Goal: Task Accomplishment & Management: Manage account settings

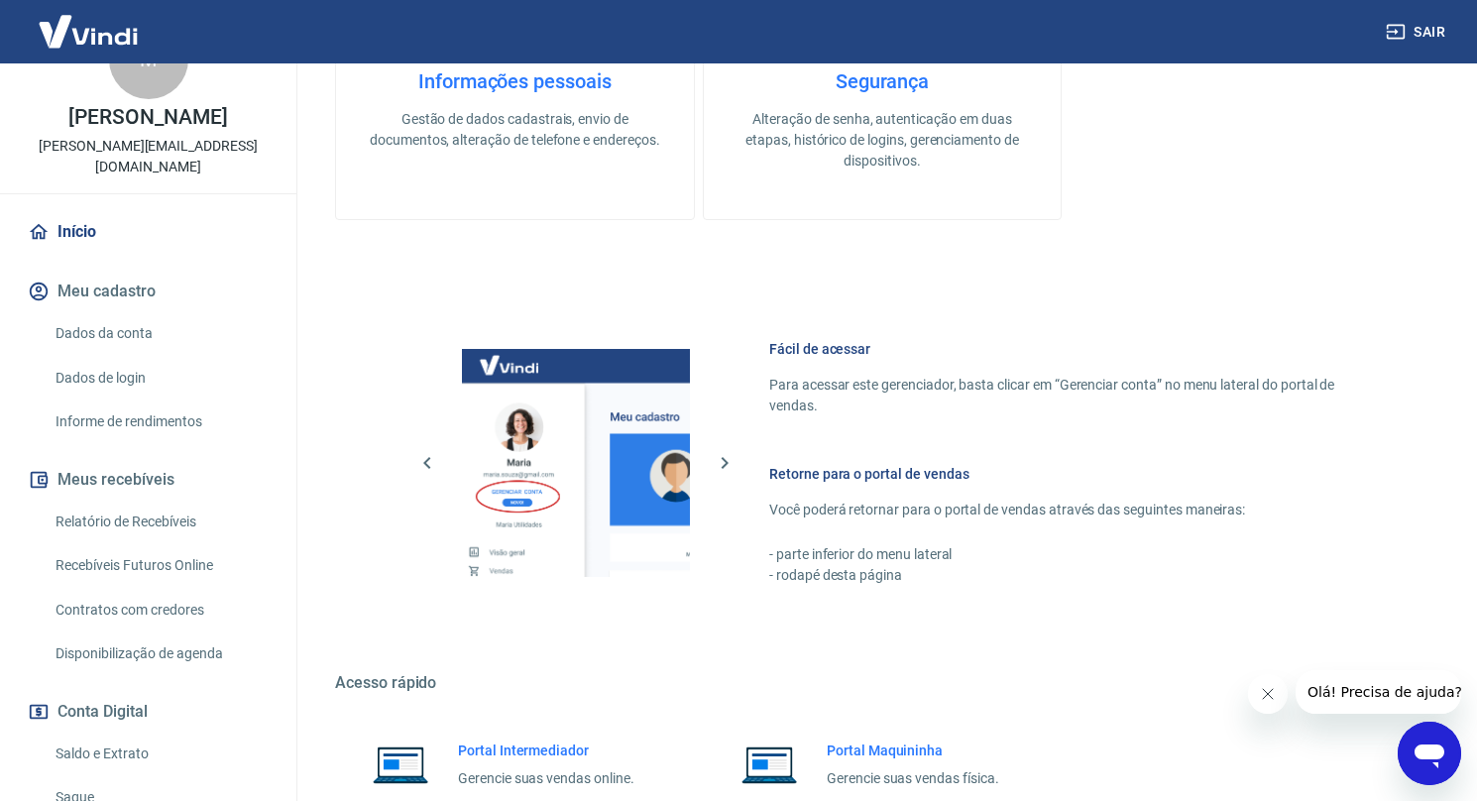
scroll to position [194, 0]
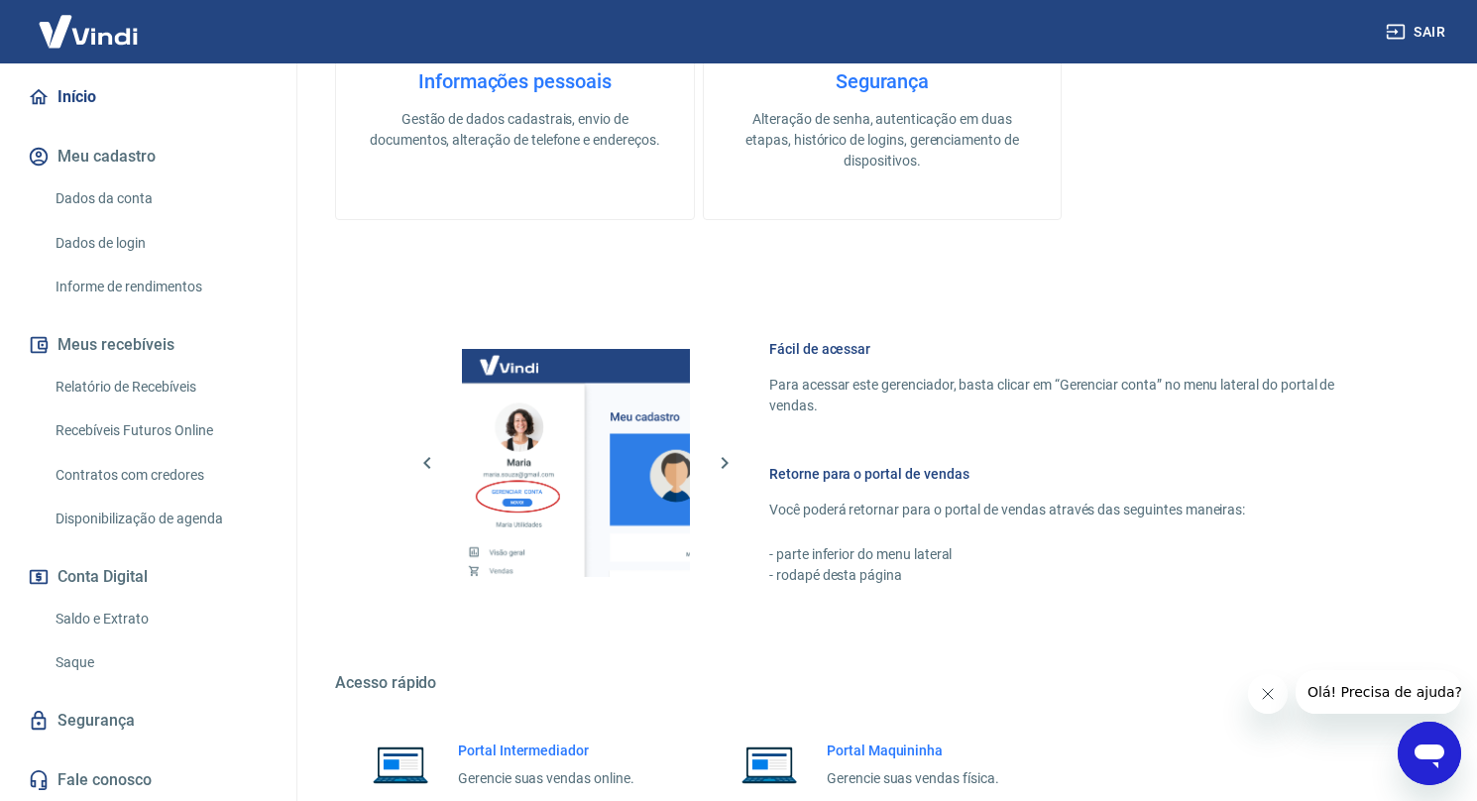
click at [135, 616] on link "Saldo e Extrato" at bounding box center [160, 619] width 225 height 41
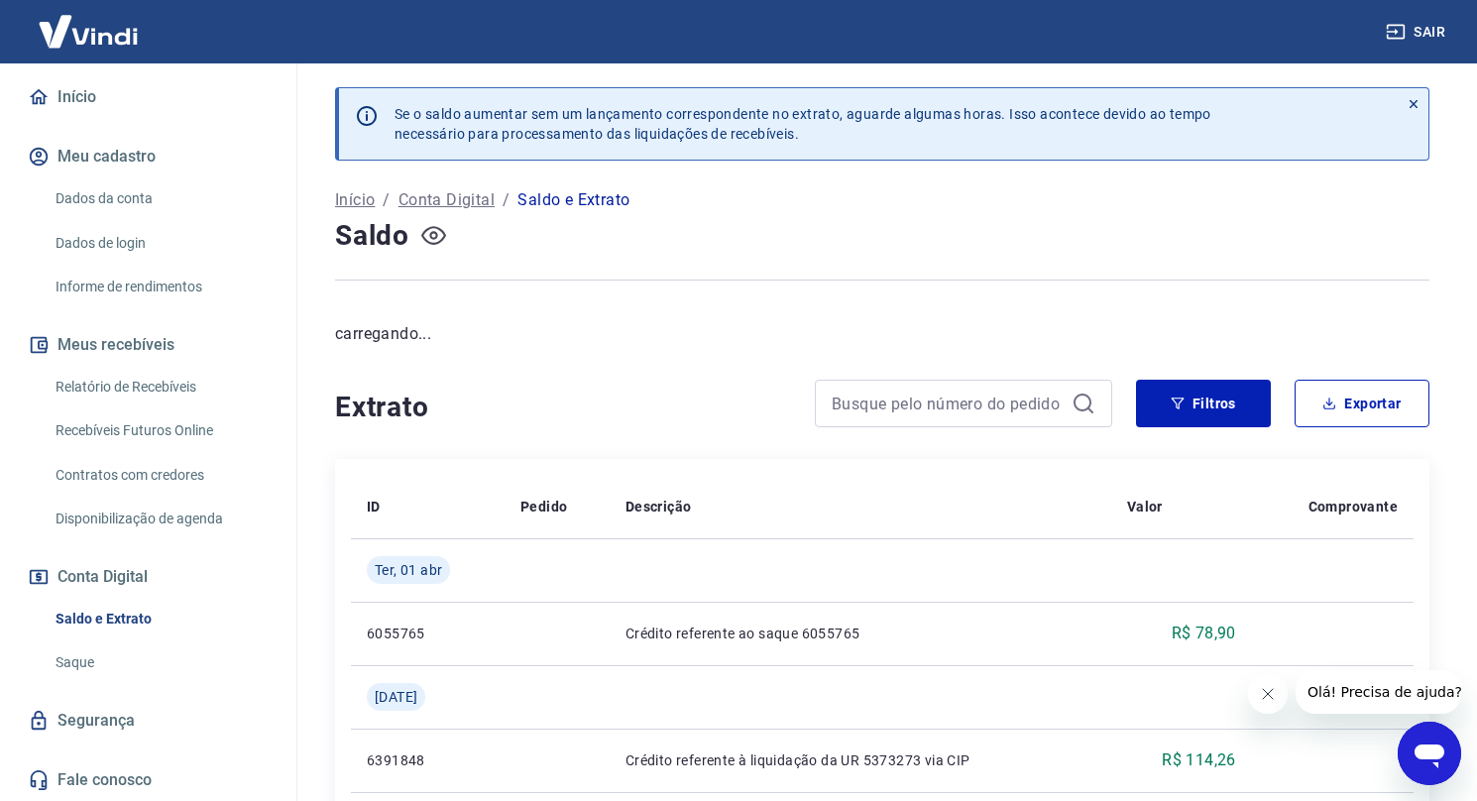
click at [424, 233] on icon "button" at bounding box center [433, 235] width 25 height 25
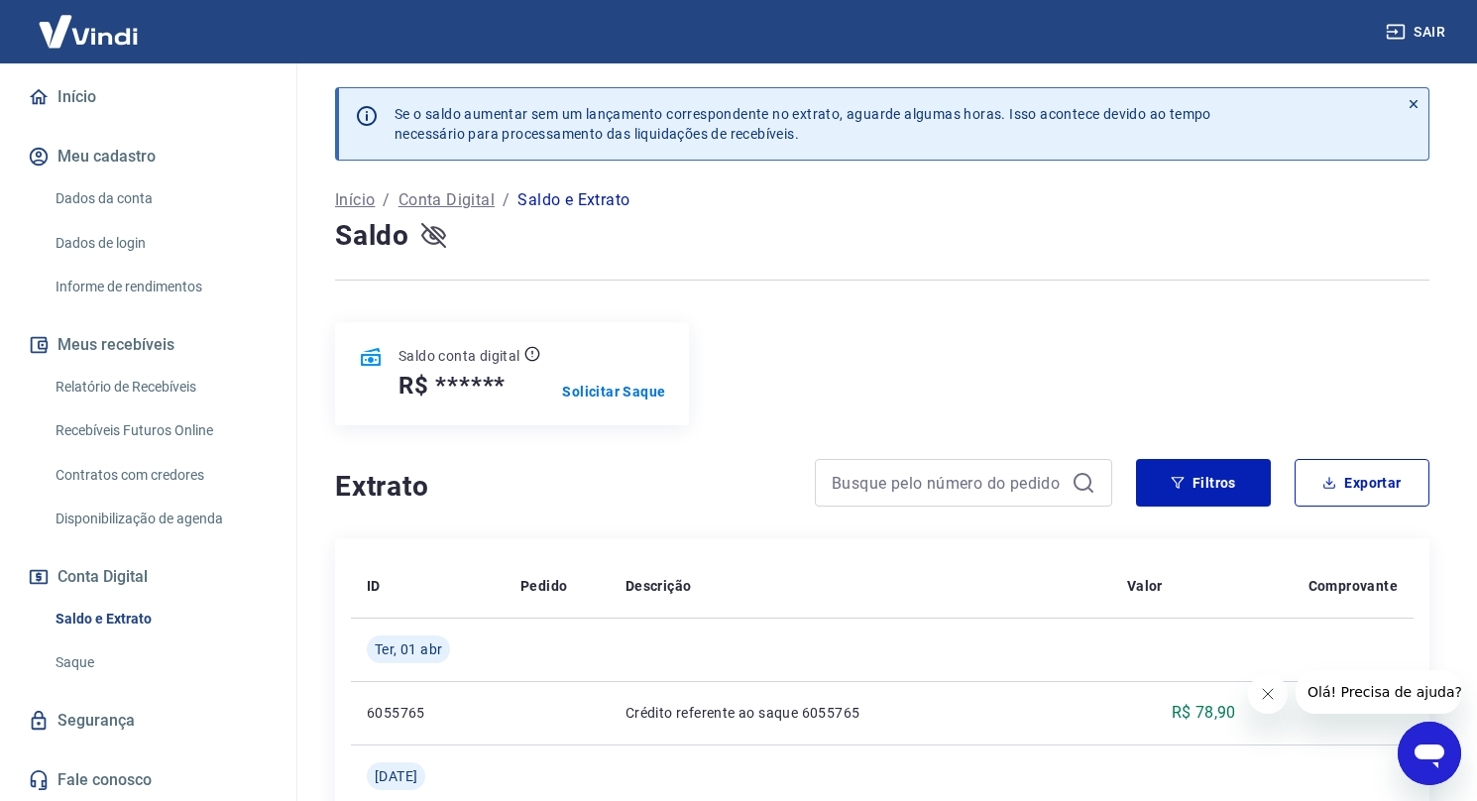
drag, startPoint x: 432, startPoint y: 236, endPoint x: 435, endPoint y: 251, distance: 15.2
click at [432, 236] on icon "button" at bounding box center [433, 235] width 25 height 25
click at [620, 393] on p "Solicitar Saque" at bounding box center [613, 392] width 103 height 20
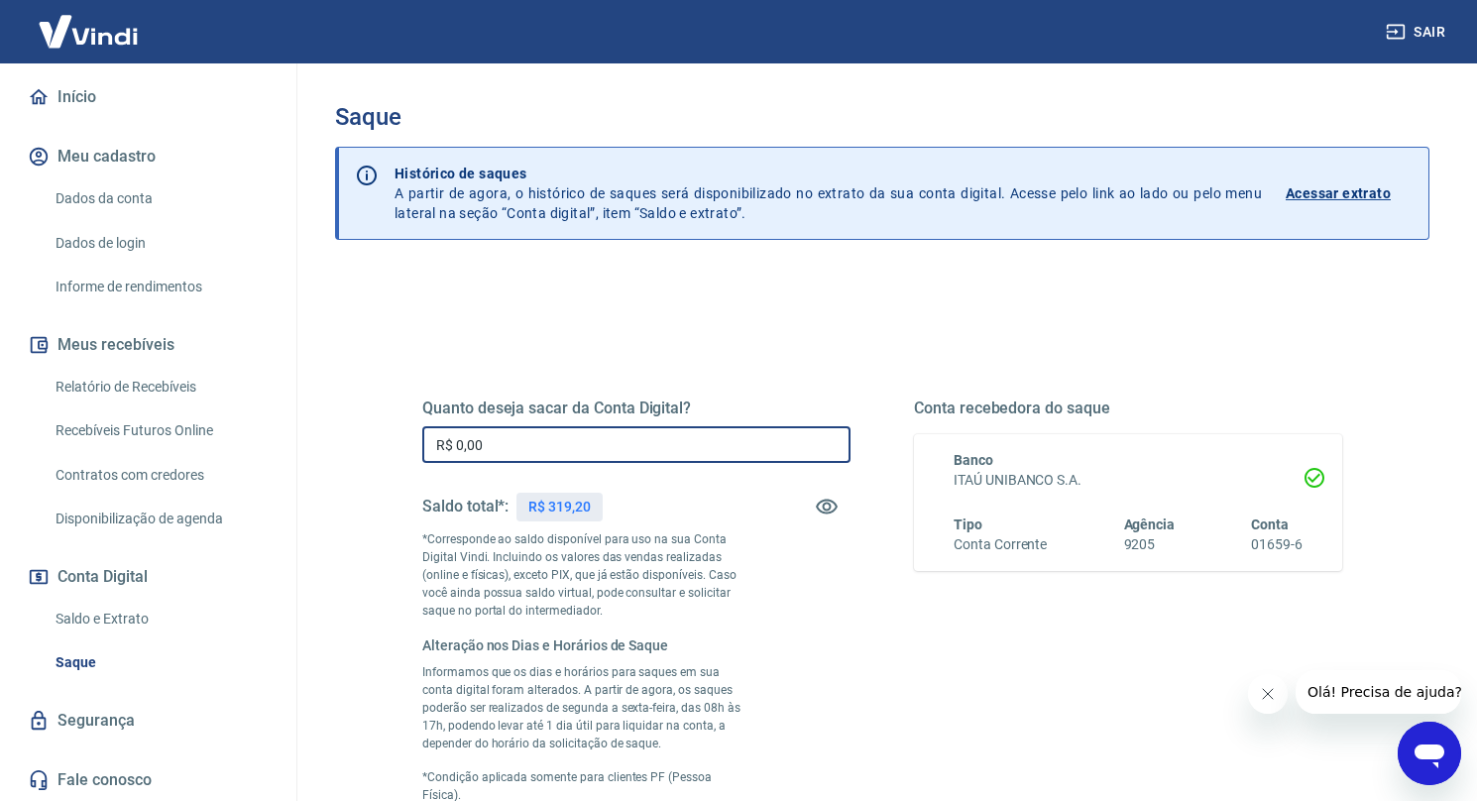
click at [693, 448] on input "R$ 0,00" at bounding box center [636, 444] width 428 height 37
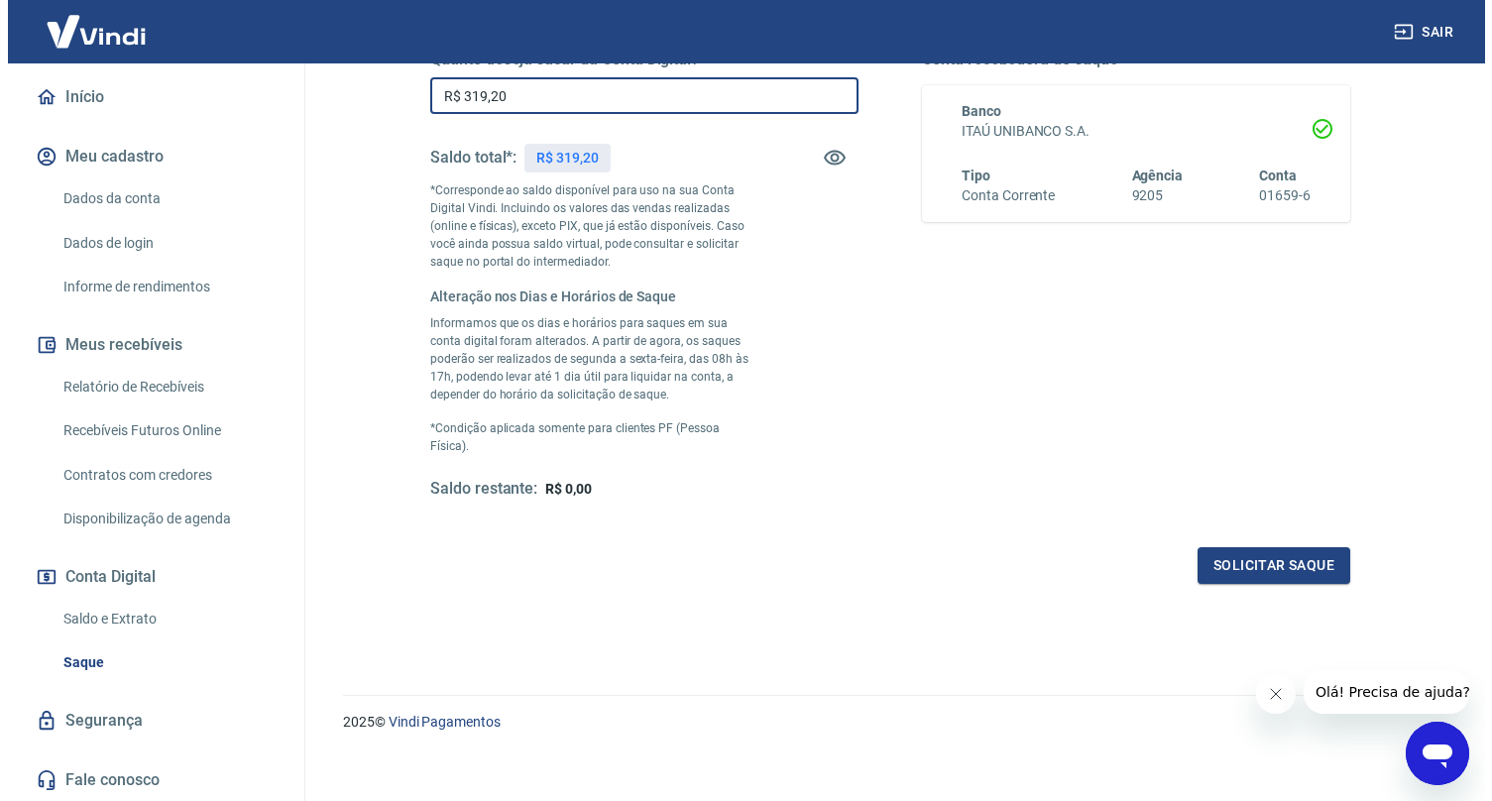
scroll to position [363, 0]
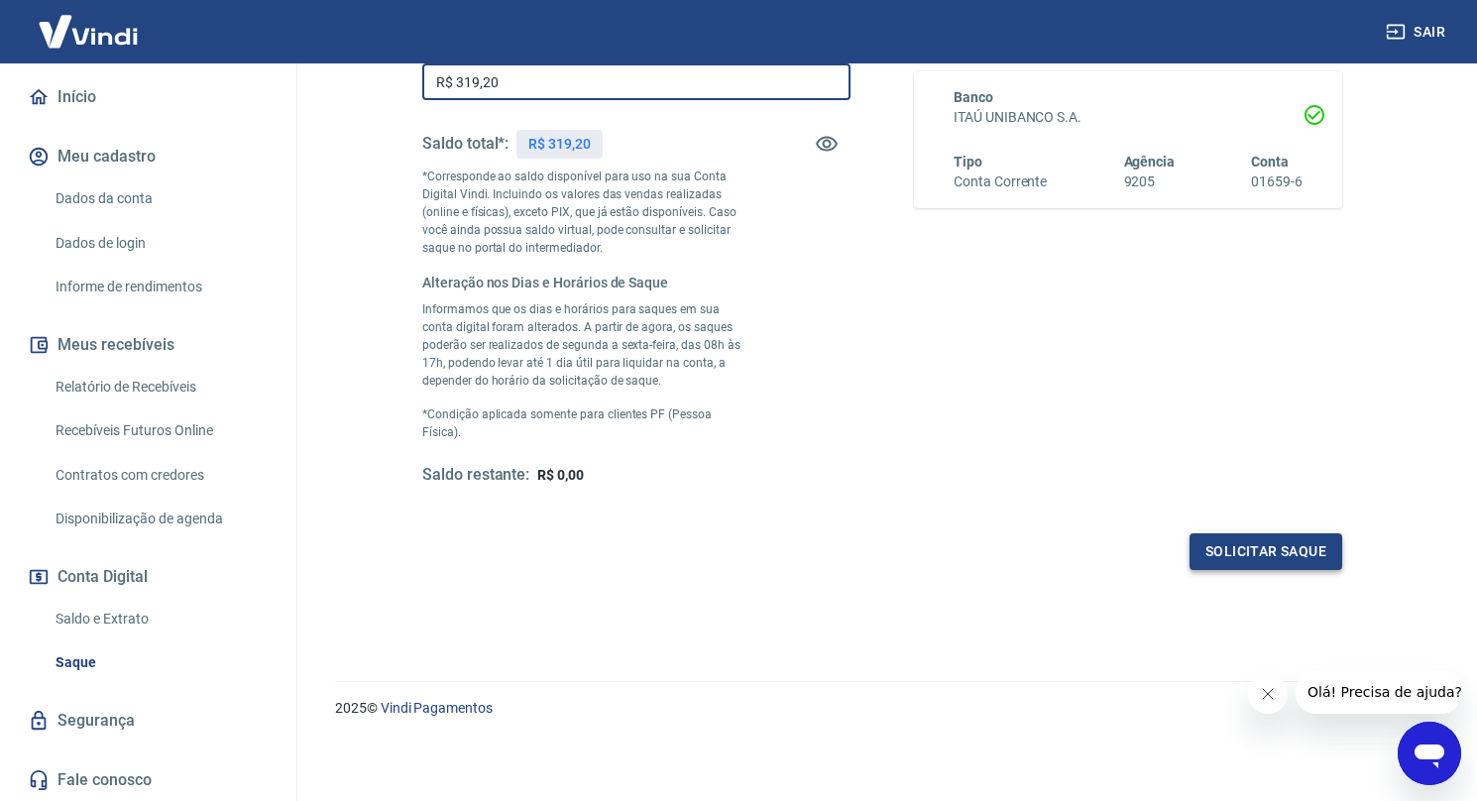
type input "R$ 319,20"
click at [1268, 553] on button "Solicitar saque" at bounding box center [1266, 551] width 153 height 37
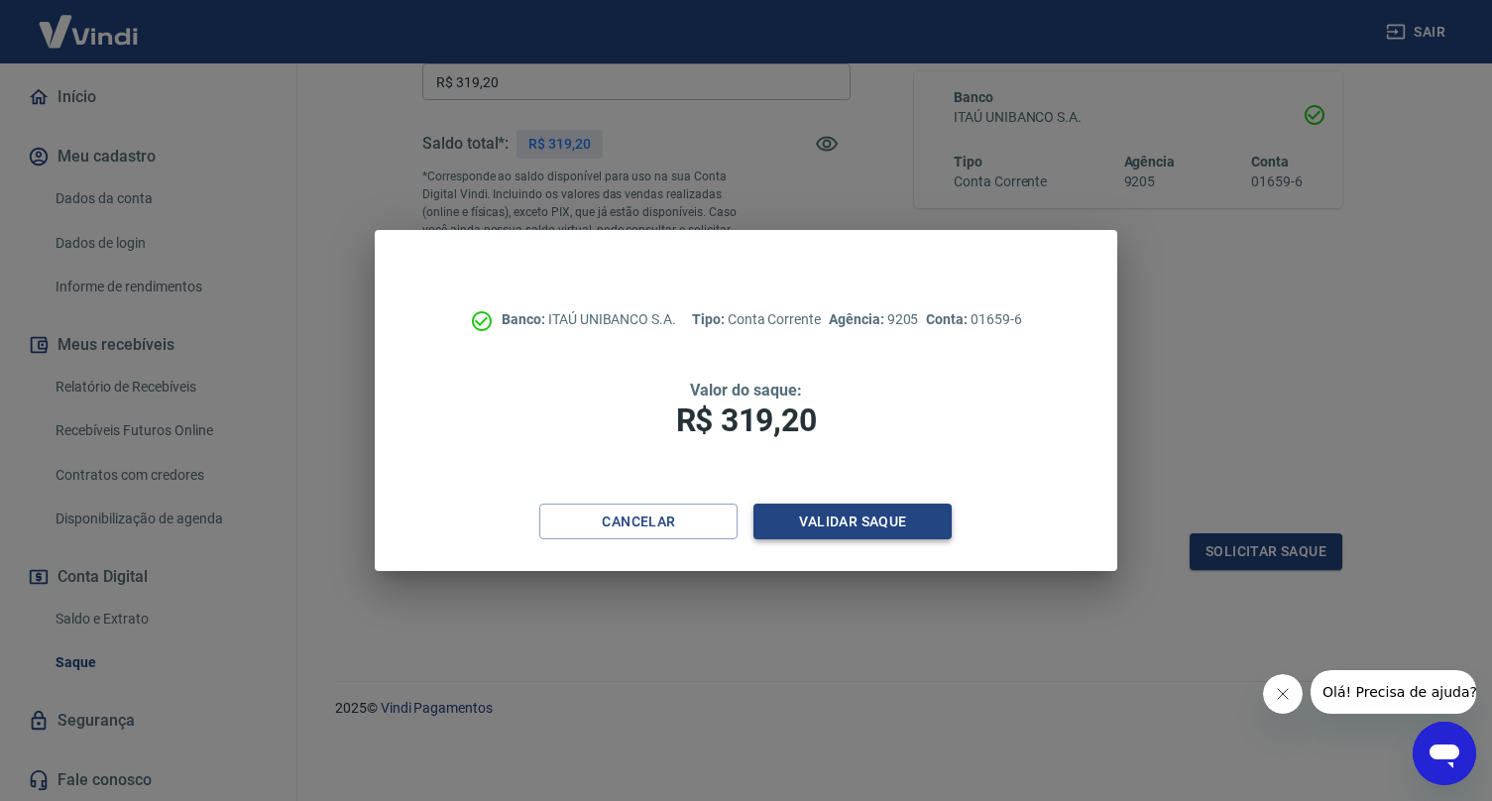
click at [879, 526] on button "Validar saque" at bounding box center [852, 522] width 198 height 37
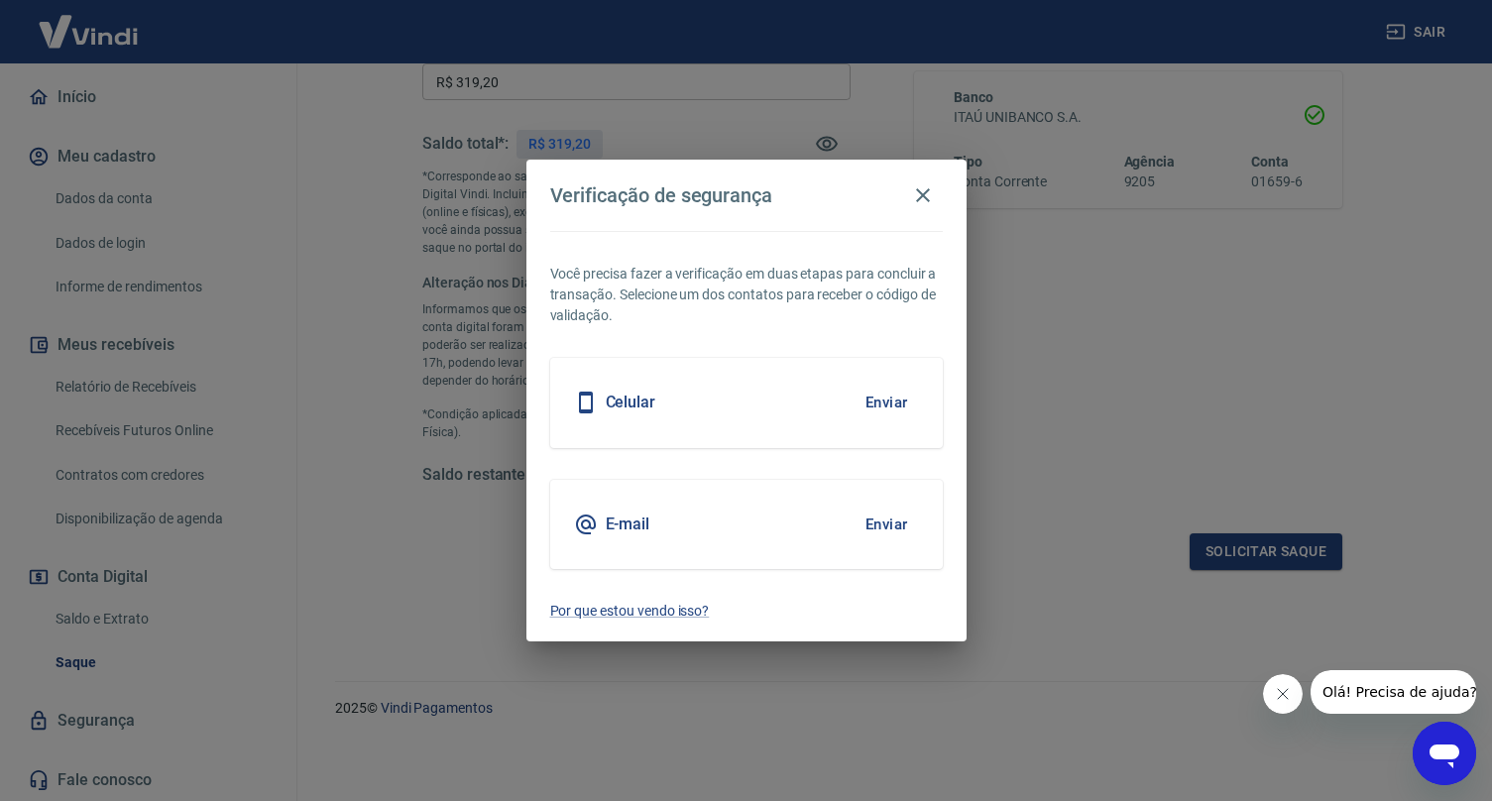
click at [868, 407] on button "Enviar" at bounding box center [887, 403] width 64 height 42
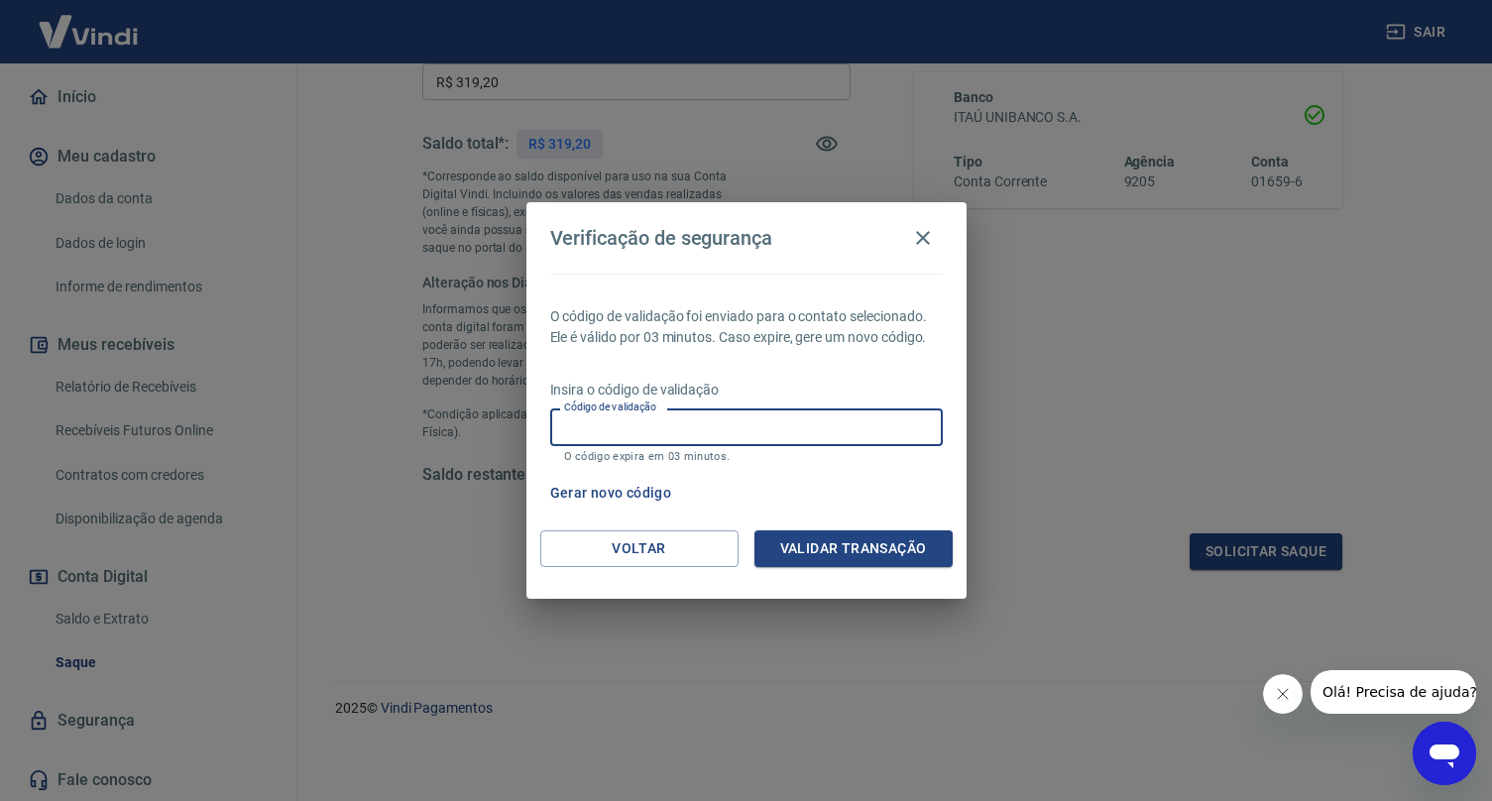
click at [690, 430] on input "Código de validação" at bounding box center [746, 426] width 393 height 37
click at [770, 388] on p "Insira o código de validação" at bounding box center [746, 390] width 393 height 21
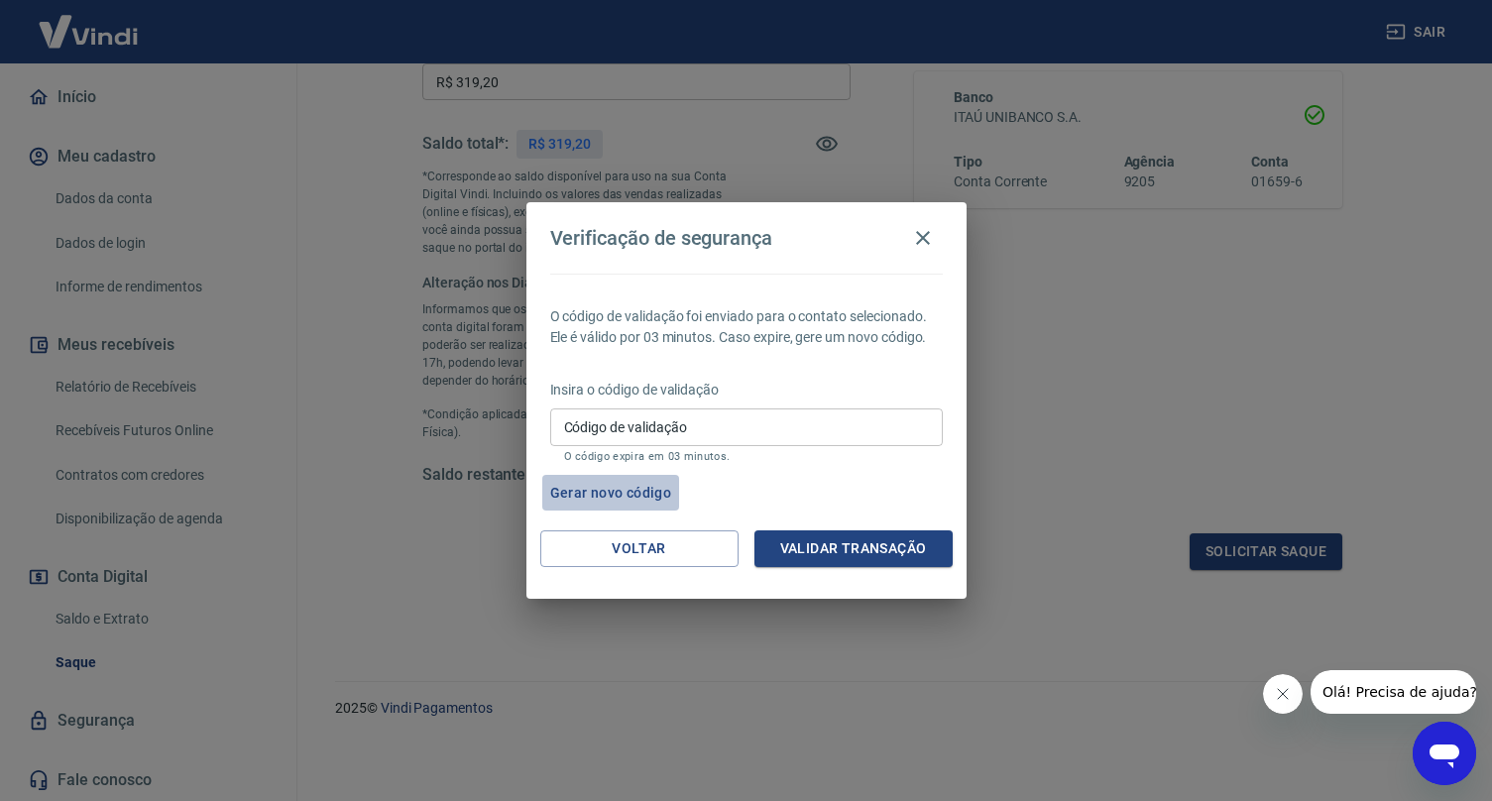
click at [645, 493] on button "Gerar novo código" at bounding box center [611, 493] width 138 height 37
click at [721, 433] on input "Código de validação" at bounding box center [746, 426] width 393 height 37
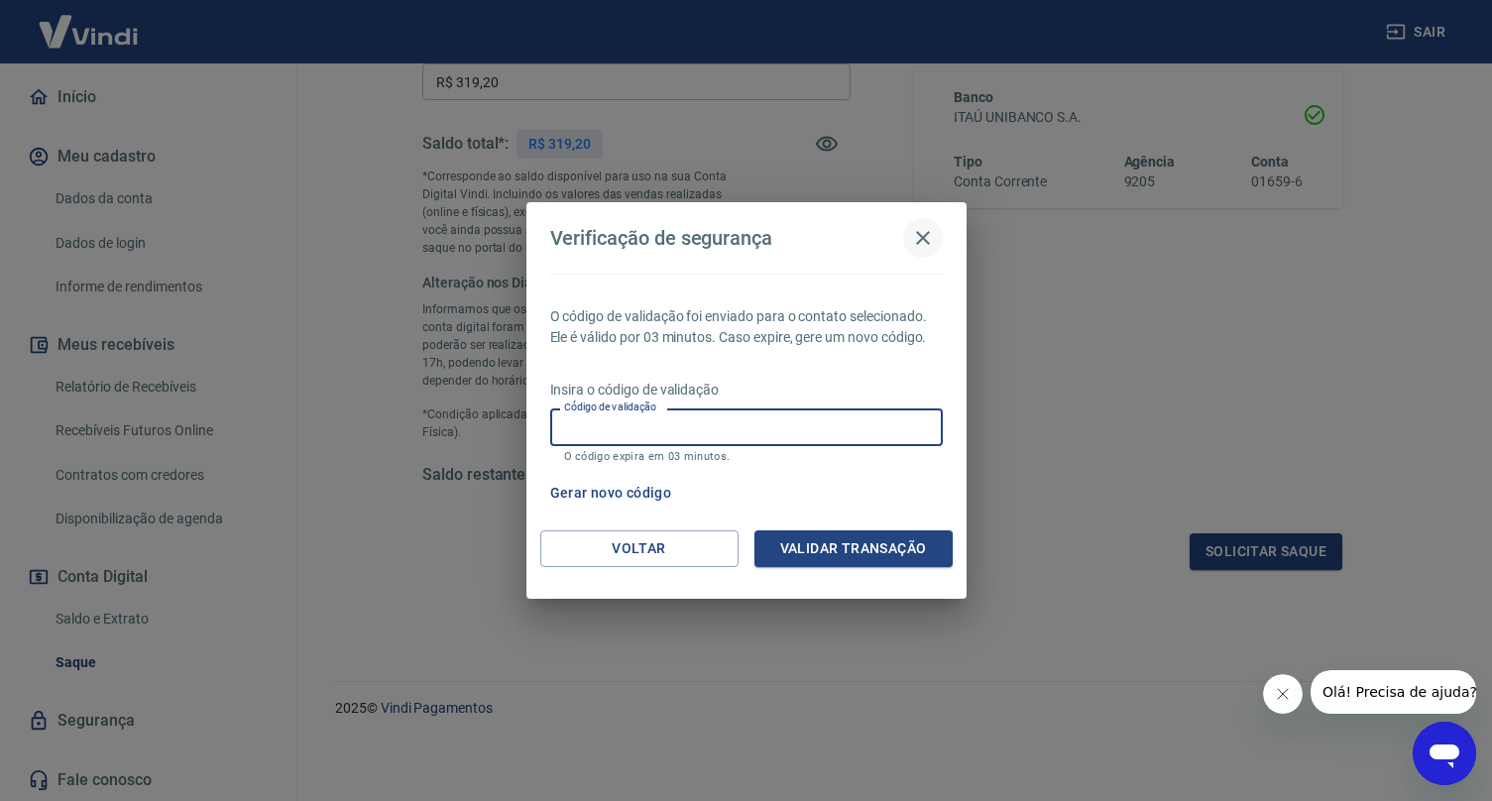
click at [932, 244] on icon "button" at bounding box center [923, 238] width 24 height 24
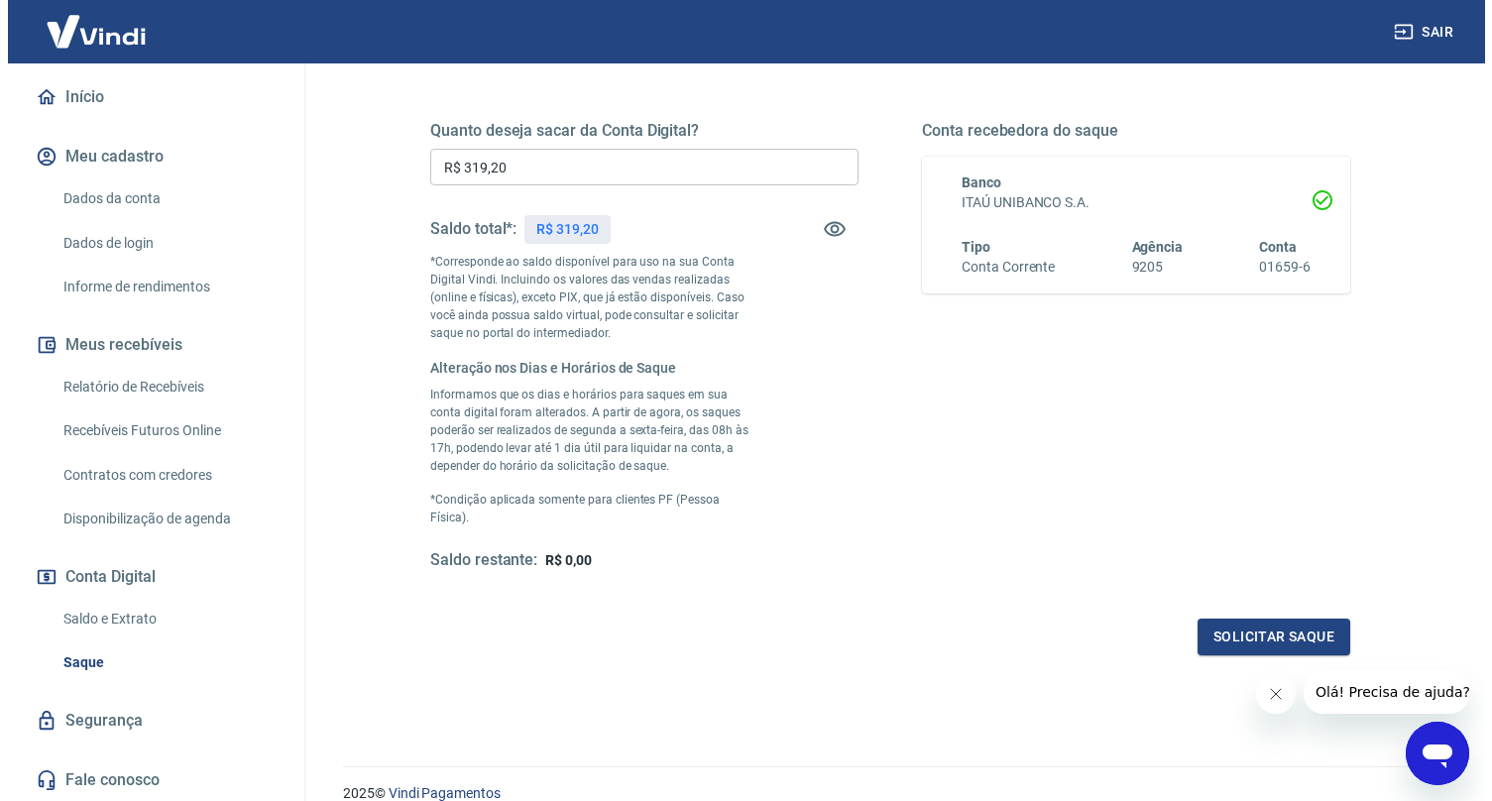
scroll to position [286, 0]
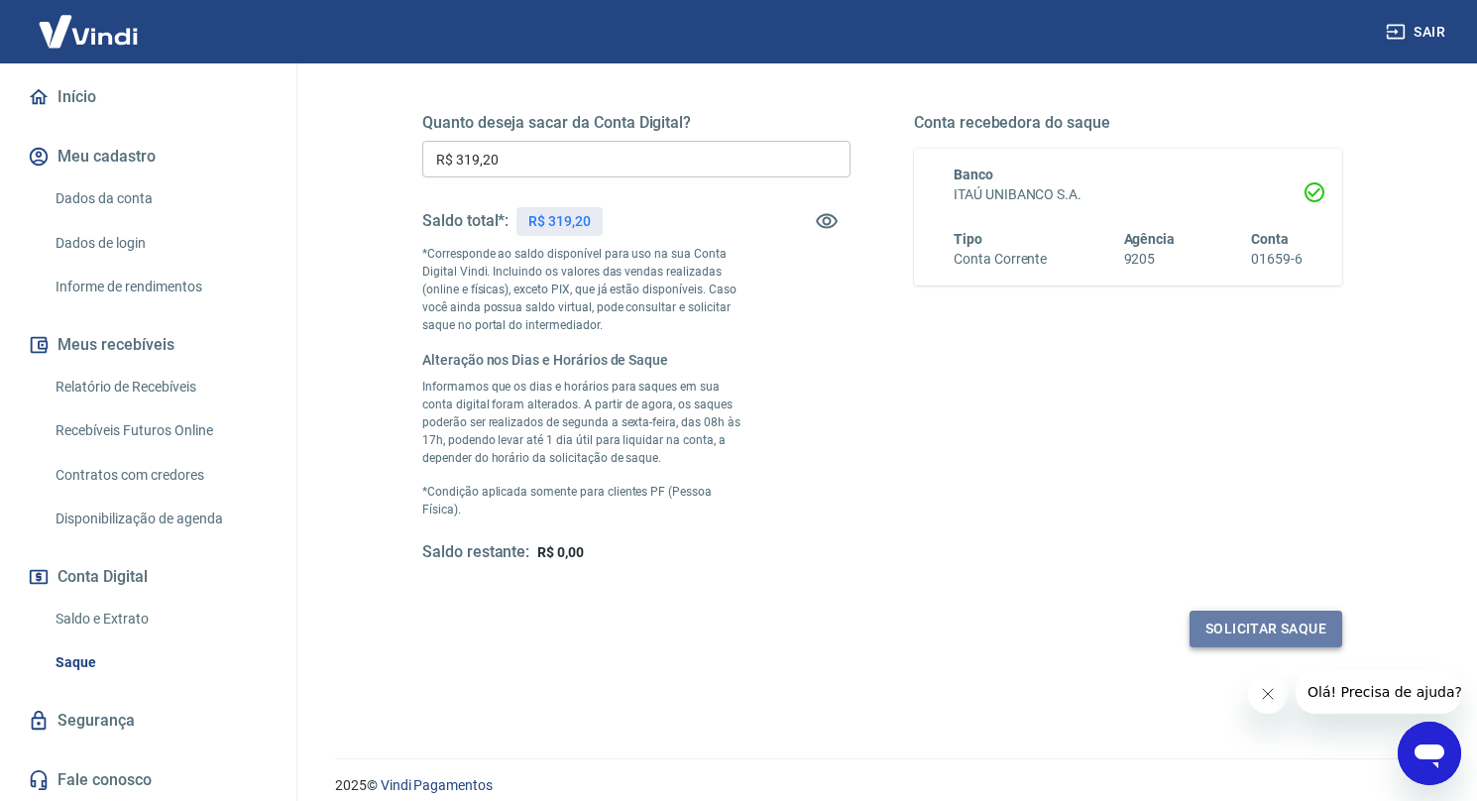
click at [1228, 631] on button "Solicitar saque" at bounding box center [1266, 629] width 153 height 37
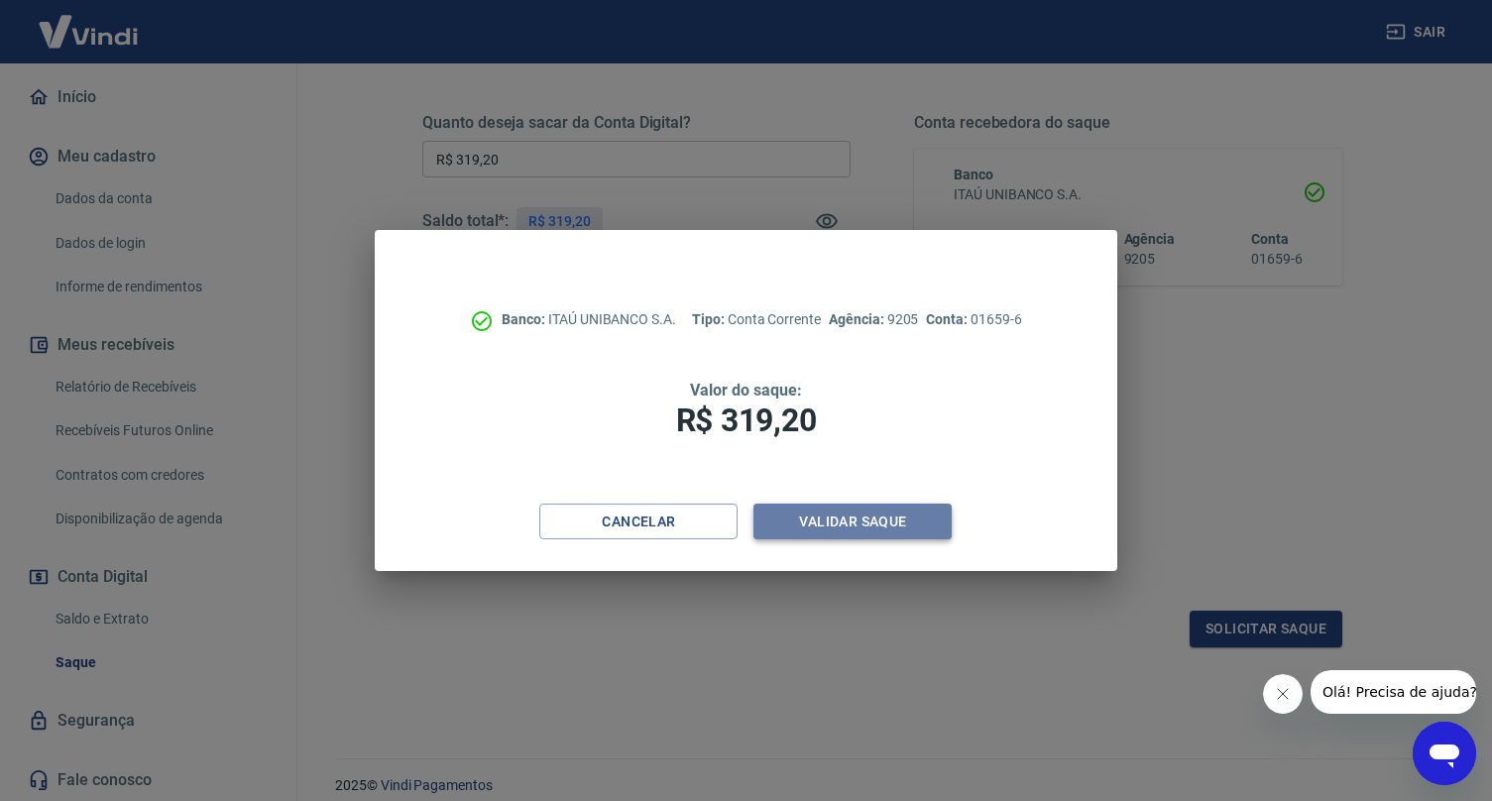
click at [828, 522] on button "Validar saque" at bounding box center [852, 522] width 198 height 37
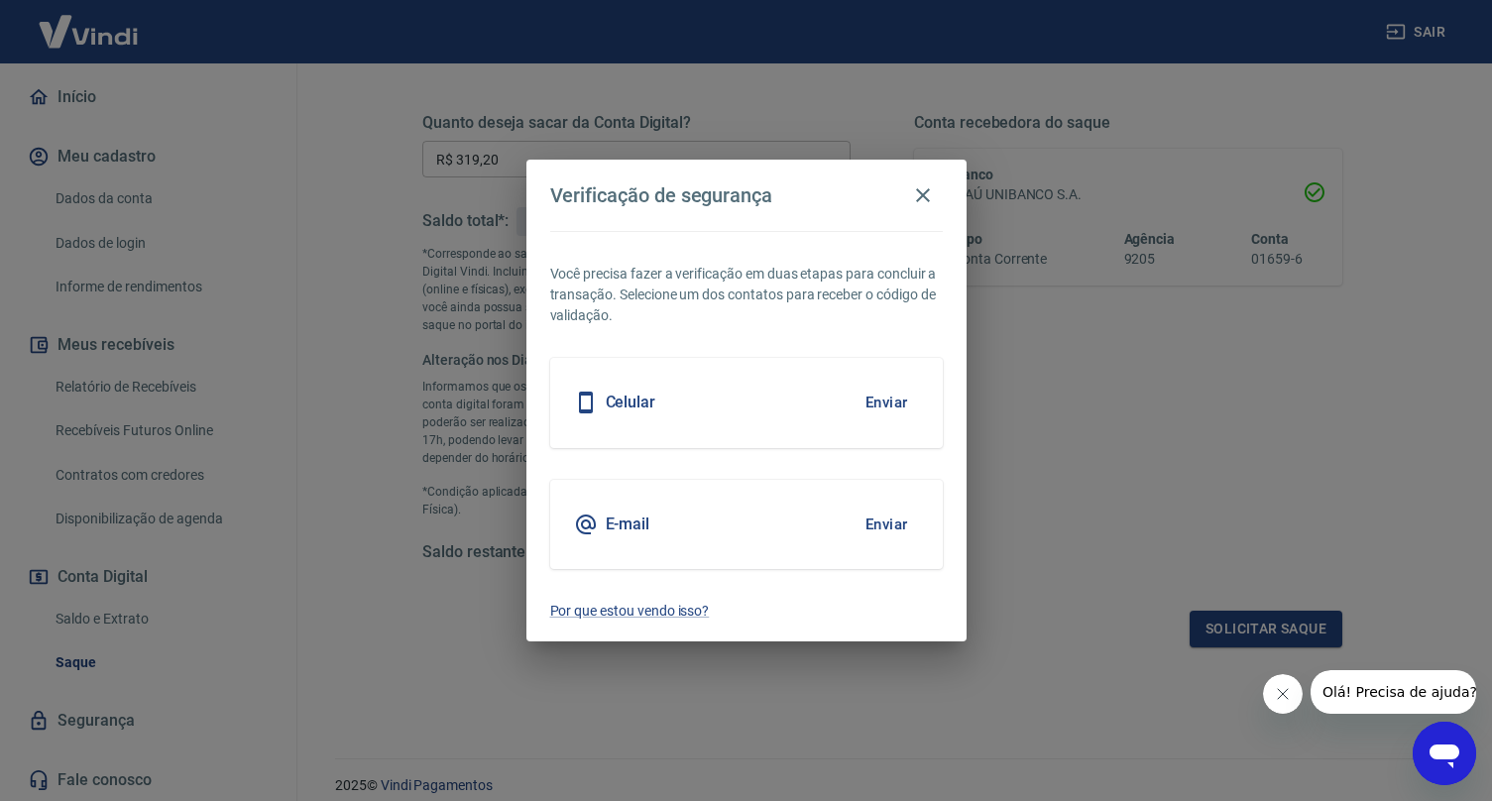
click at [645, 527] on h5 "E-mail" at bounding box center [628, 525] width 45 height 20
click at [887, 524] on button "Enviar" at bounding box center [887, 525] width 64 height 42
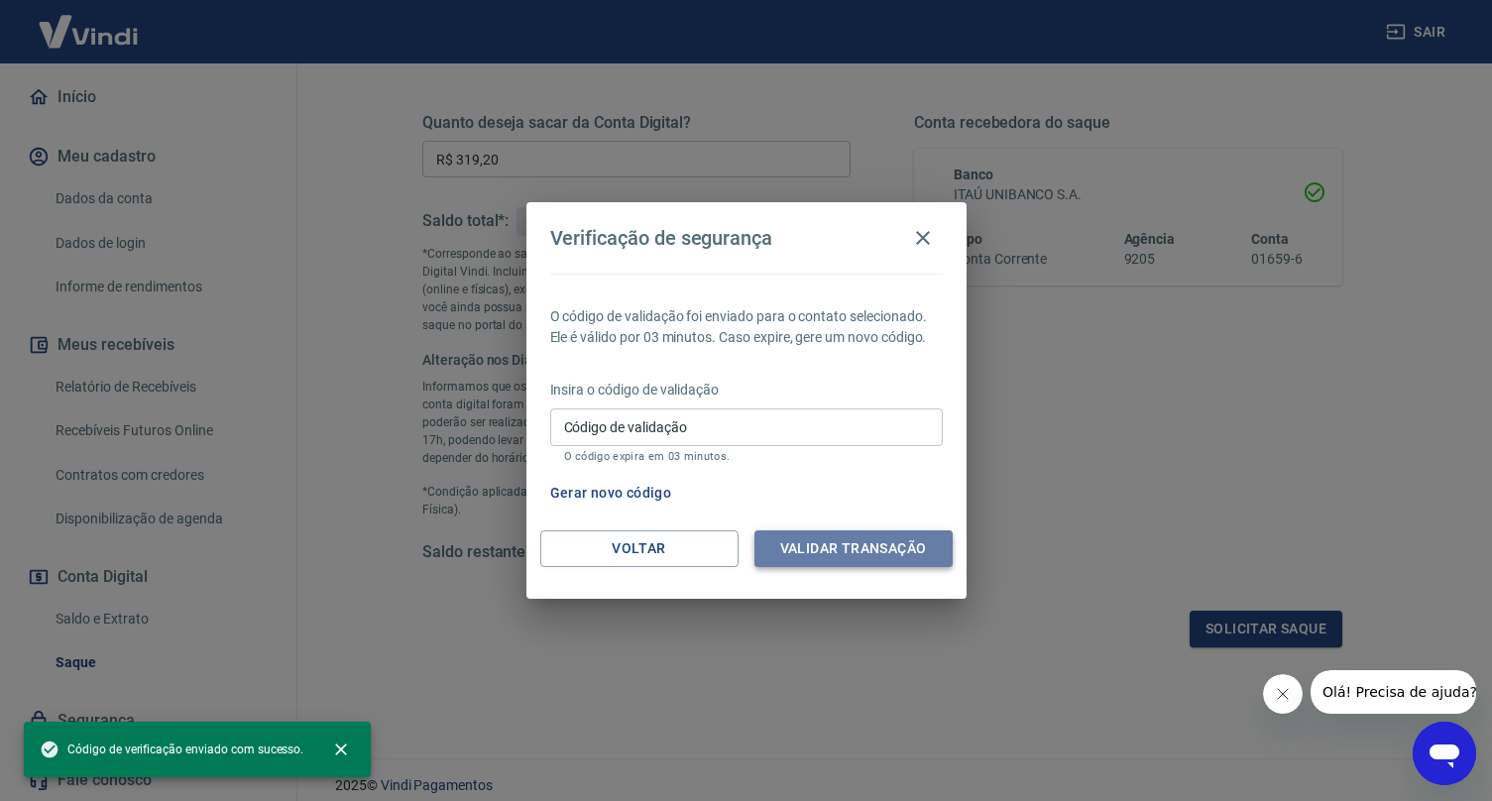
click at [884, 530] on button "Validar transação" at bounding box center [853, 548] width 198 height 37
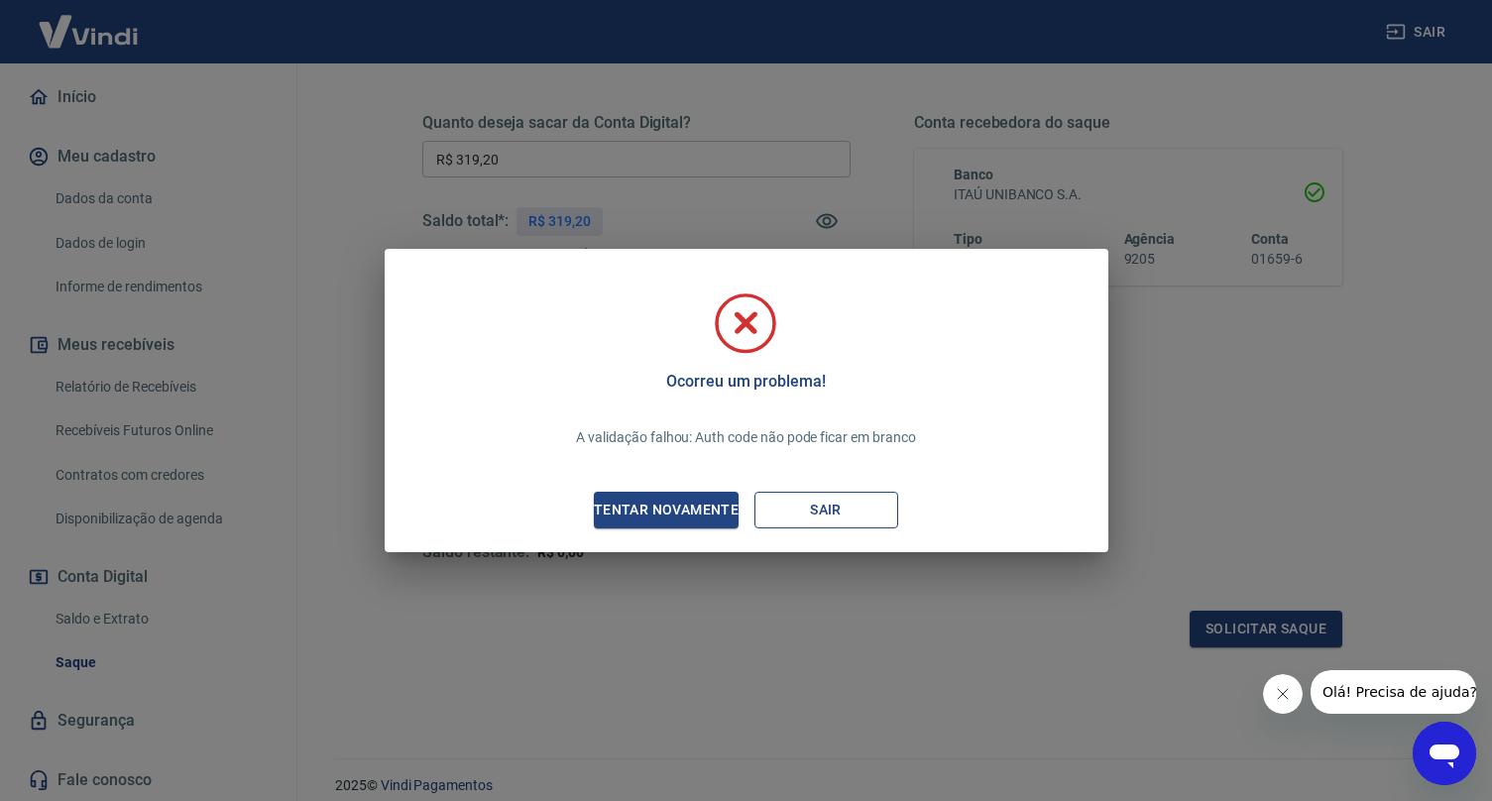
click at [840, 520] on button "Sair" at bounding box center [826, 510] width 144 height 37
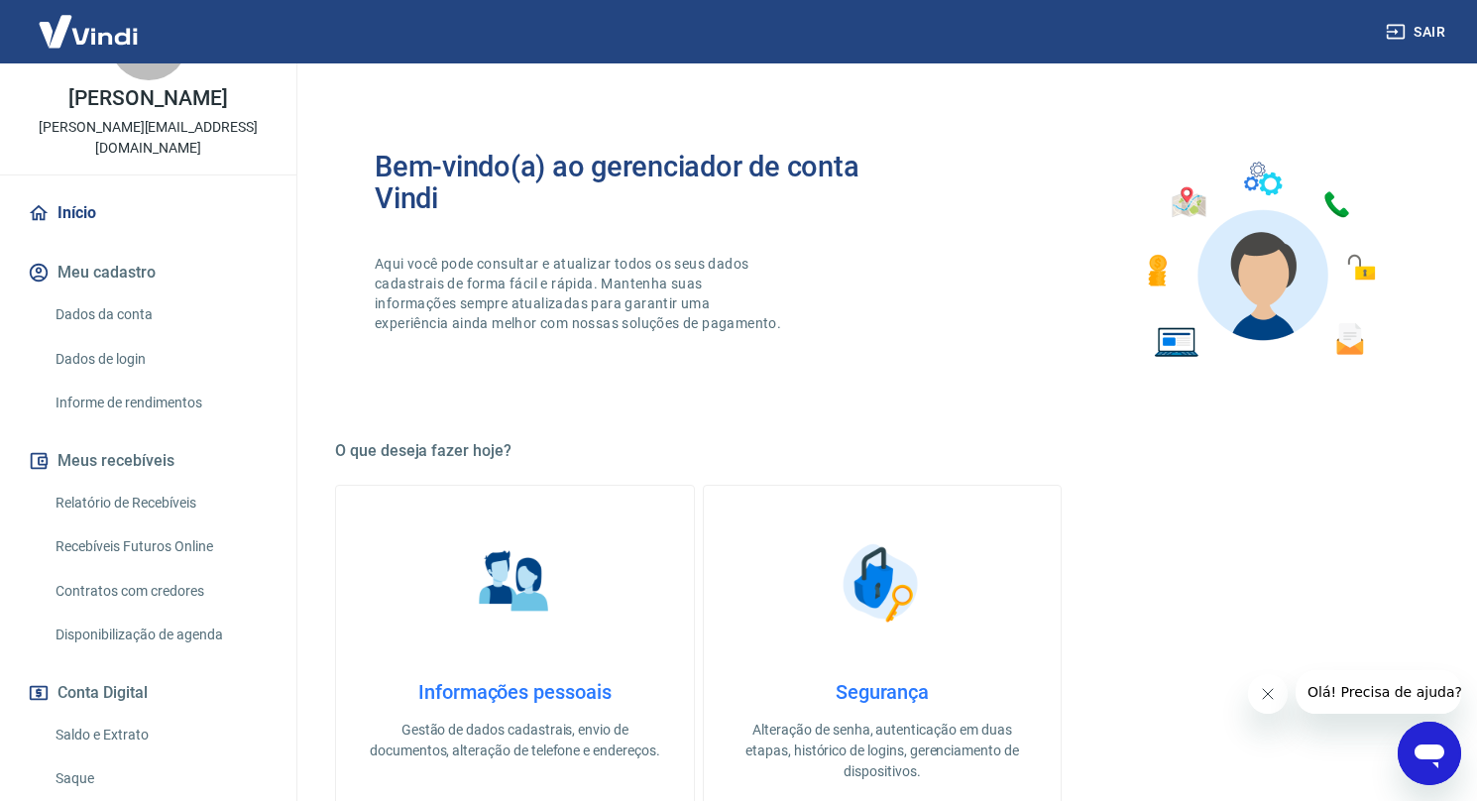
scroll to position [194, 0]
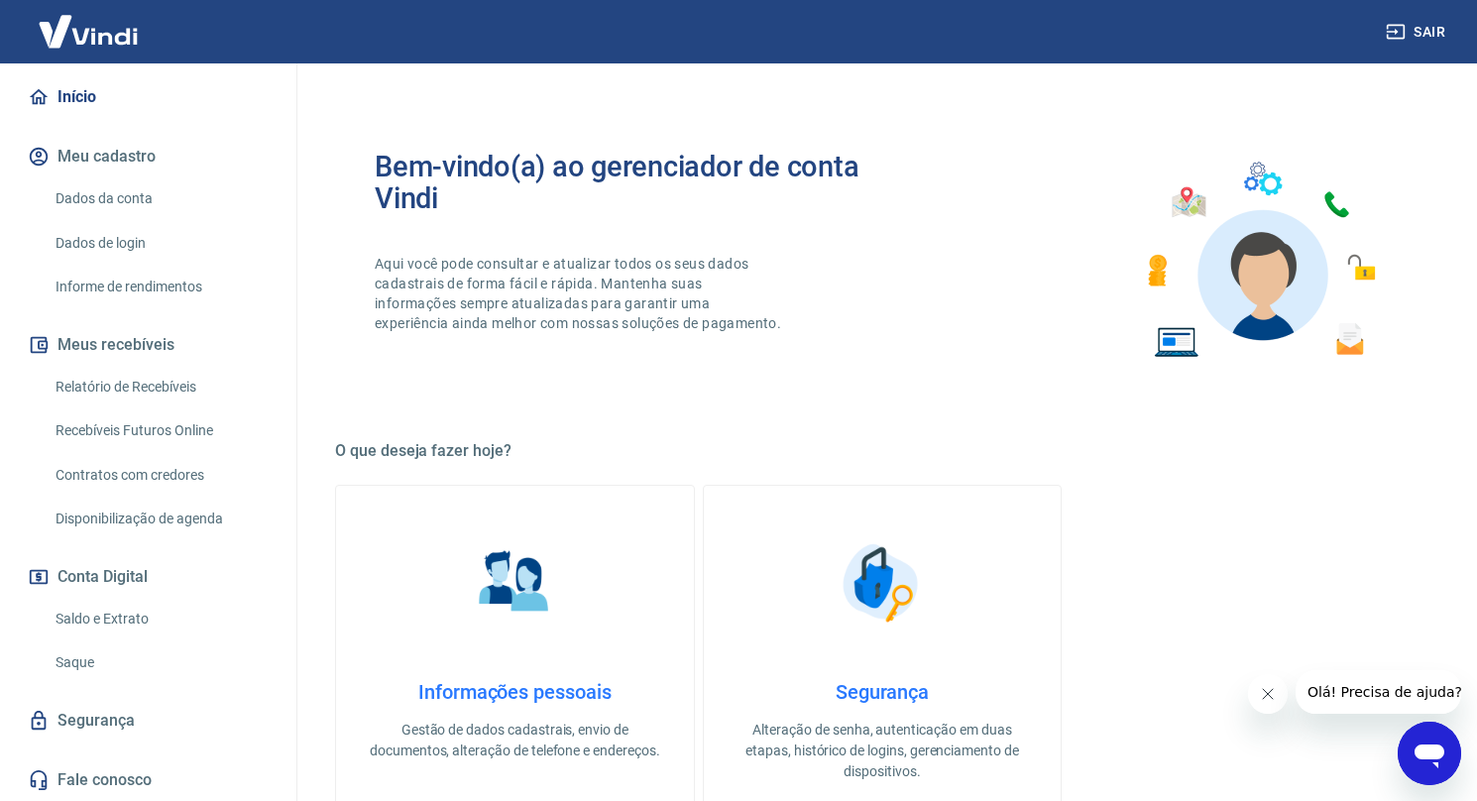
click at [136, 620] on link "Saldo e Extrato" at bounding box center [160, 619] width 225 height 41
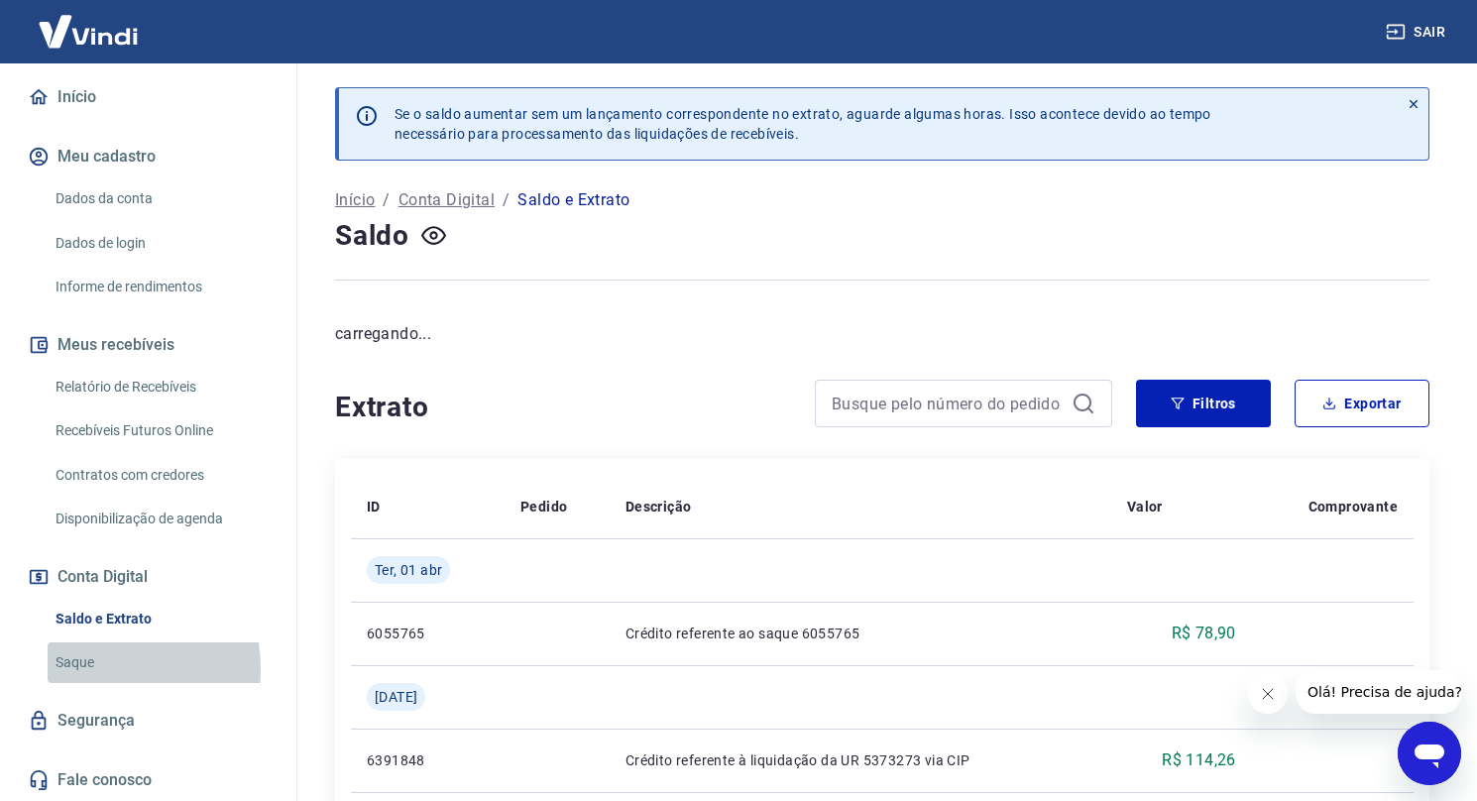
click at [90, 668] on link "Saque" at bounding box center [160, 662] width 225 height 41
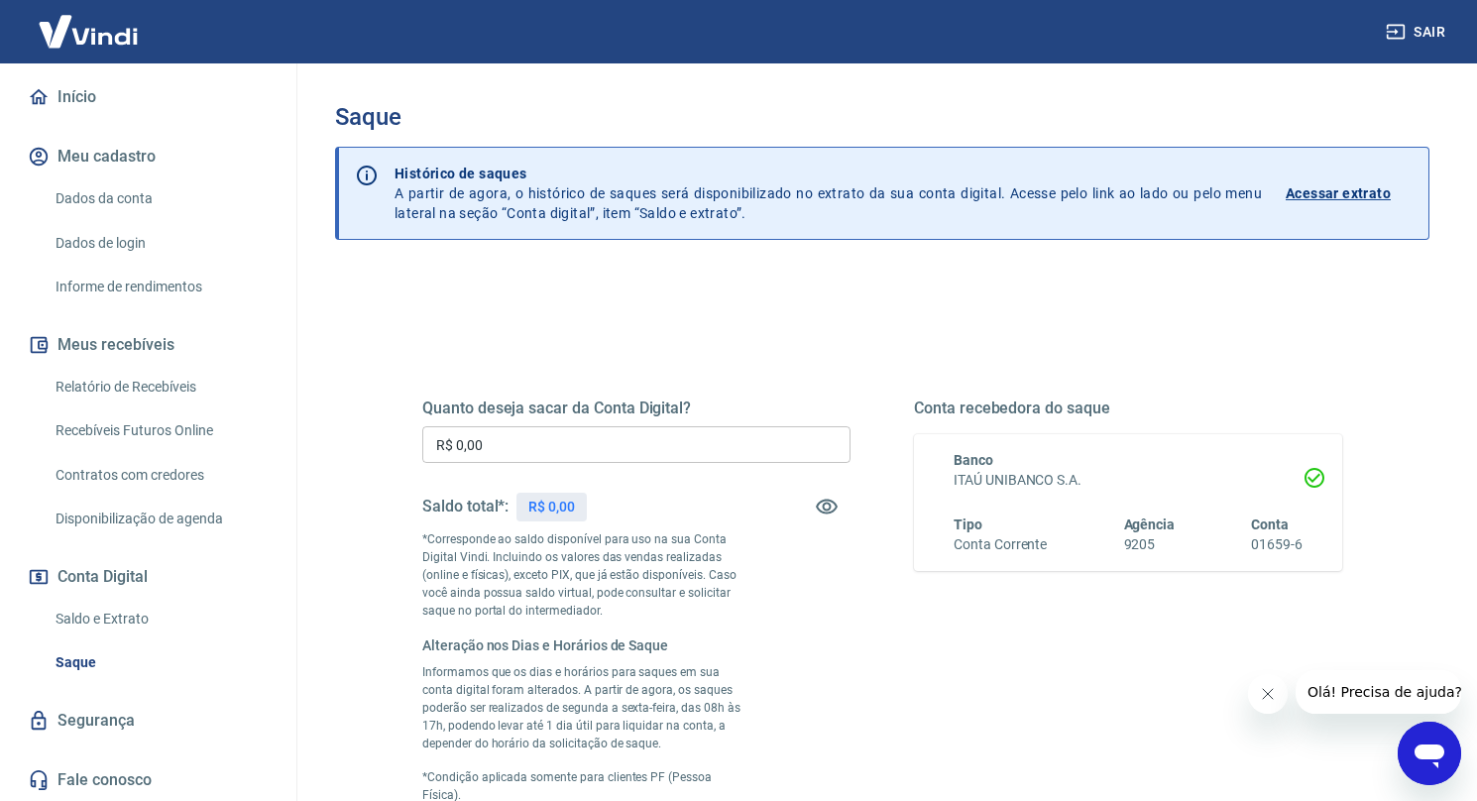
click at [684, 446] on input "R$ 0,00" at bounding box center [636, 444] width 428 height 37
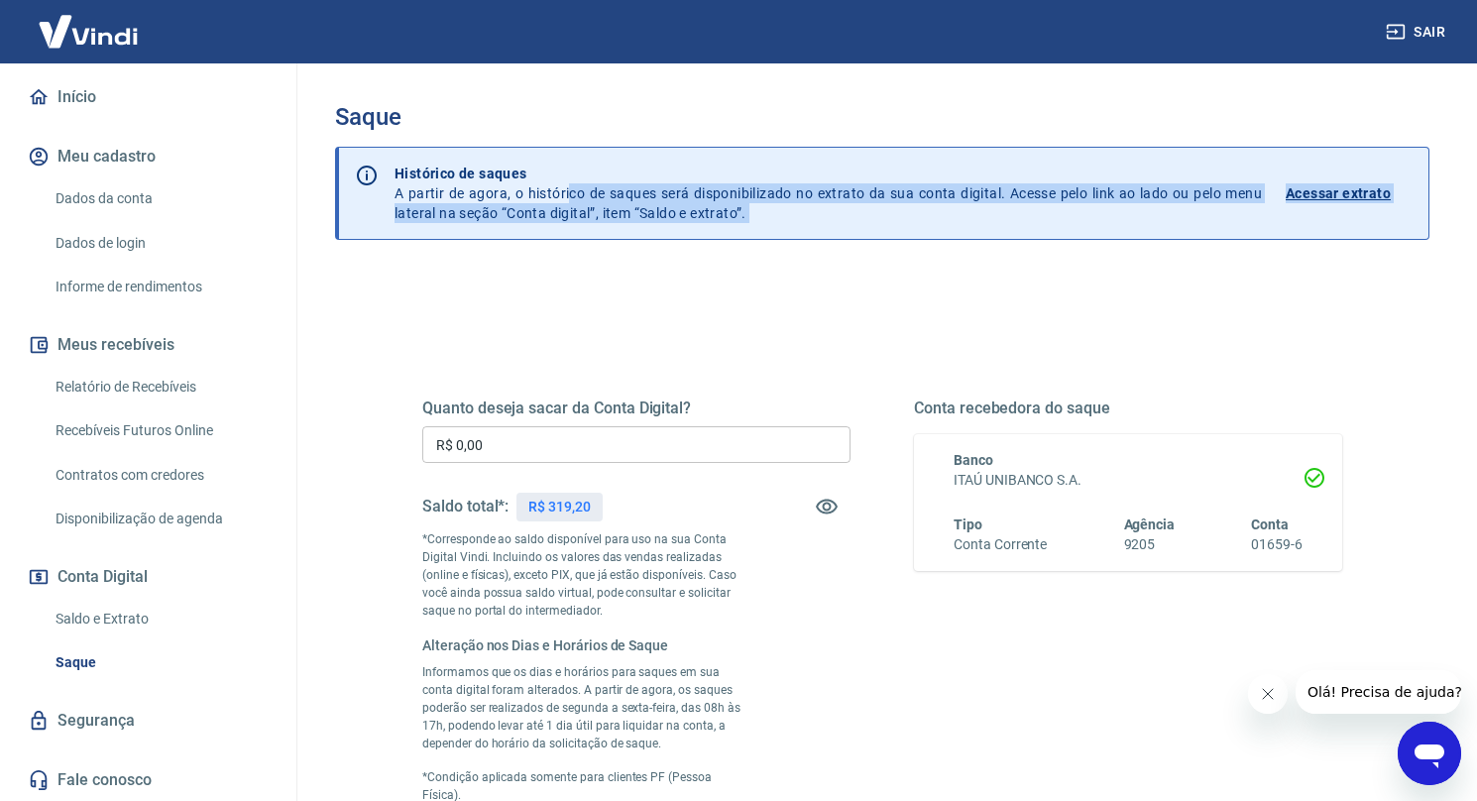
drag, startPoint x: 586, startPoint y: 198, endPoint x: 733, endPoint y: 321, distance: 191.4
click at [720, 279] on div "Saque Histórico de saques A partir de agora, o histórico de saques será disponi…" at bounding box center [882, 549] width 1094 height 893
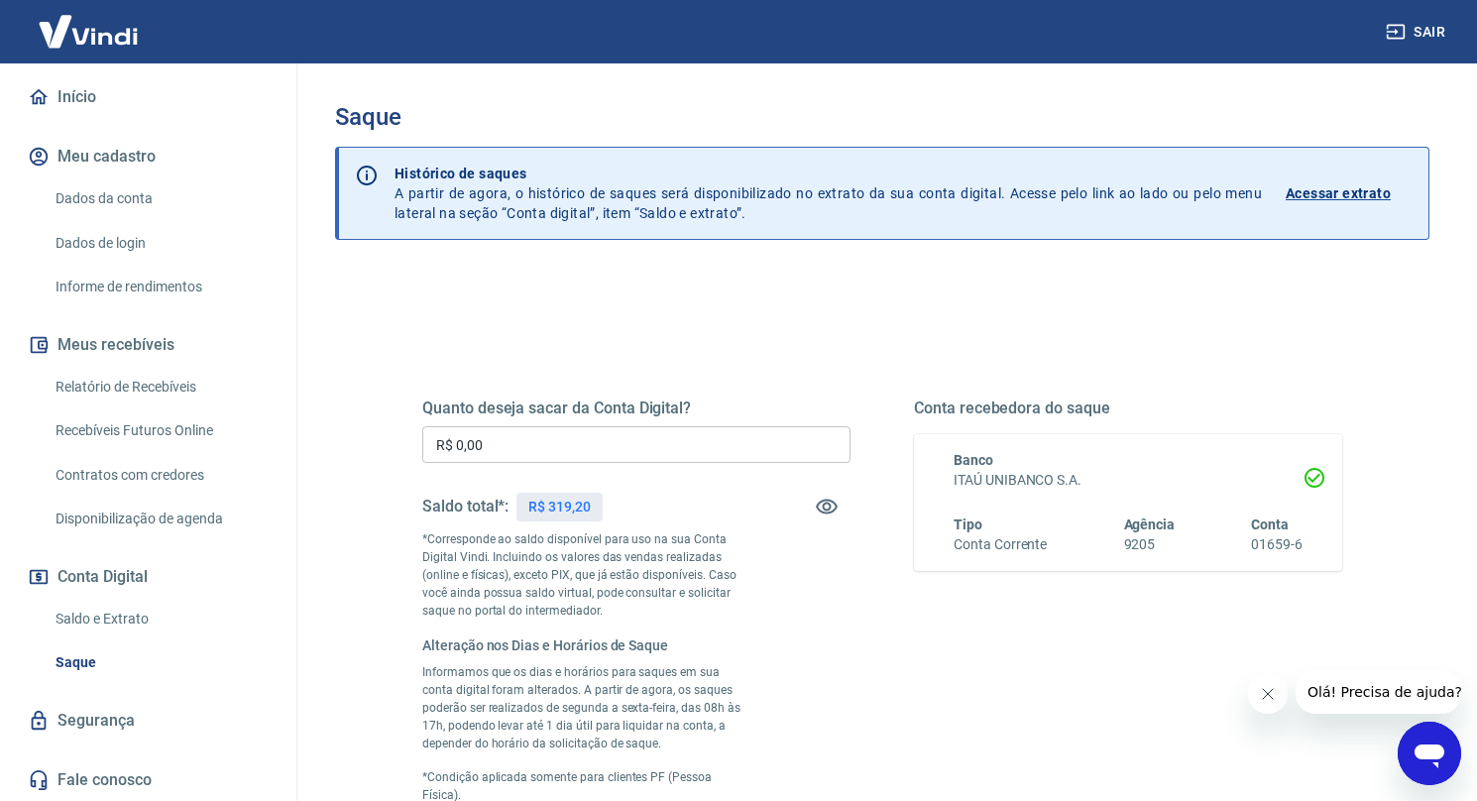
click at [689, 451] on input "R$ 0,00" at bounding box center [636, 444] width 428 height 37
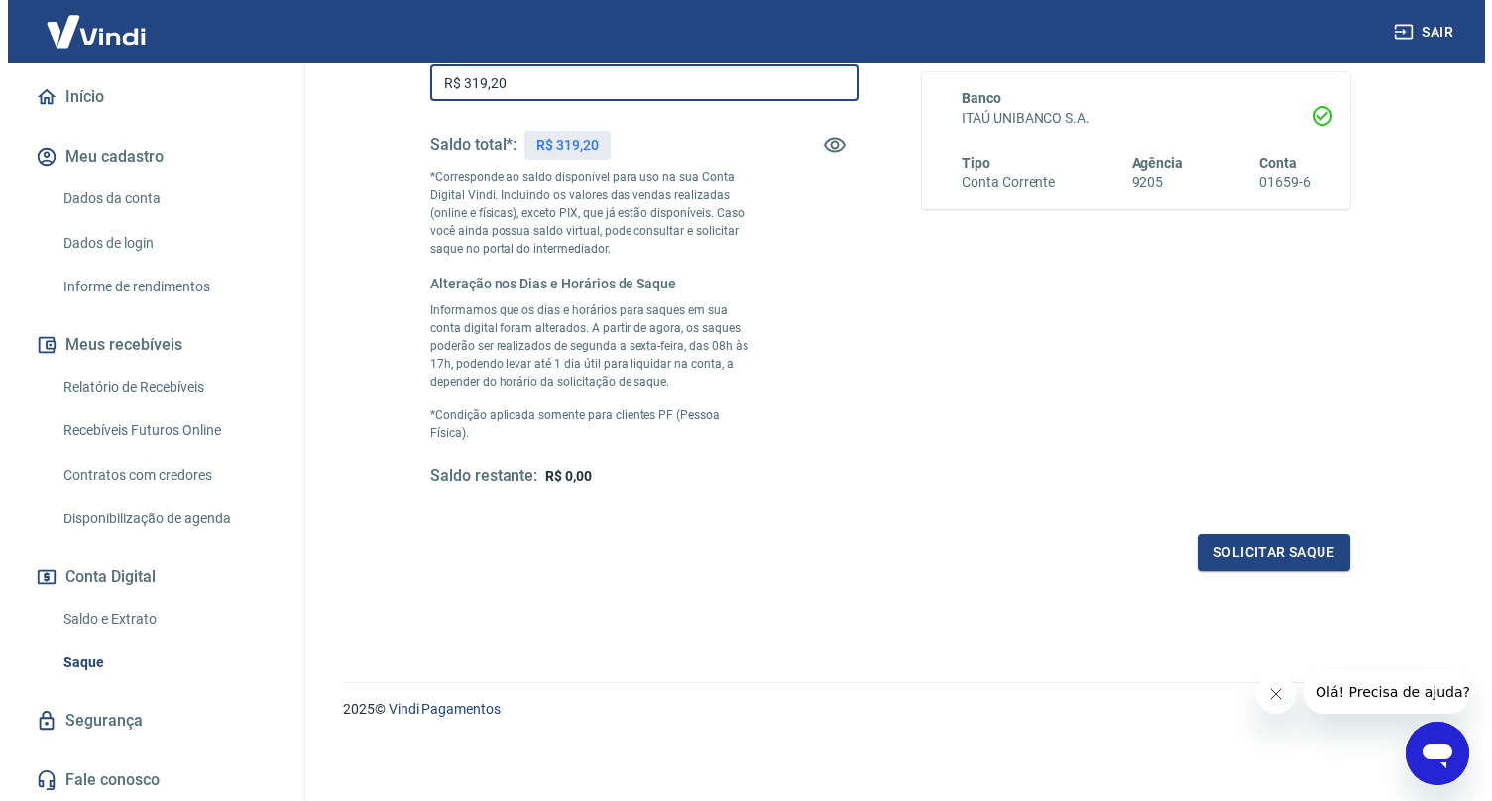
scroll to position [363, 0]
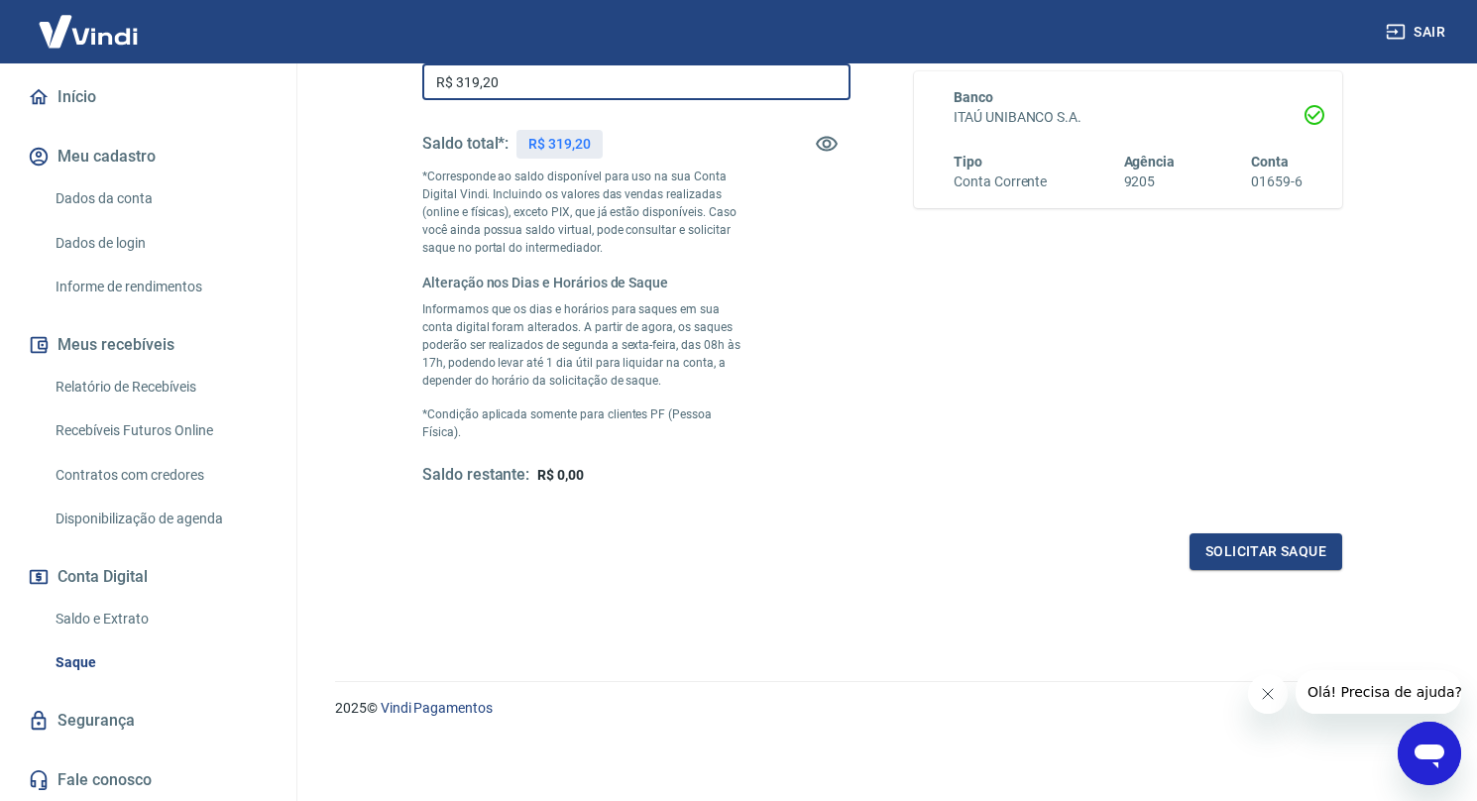
type input "R$ 319,20"
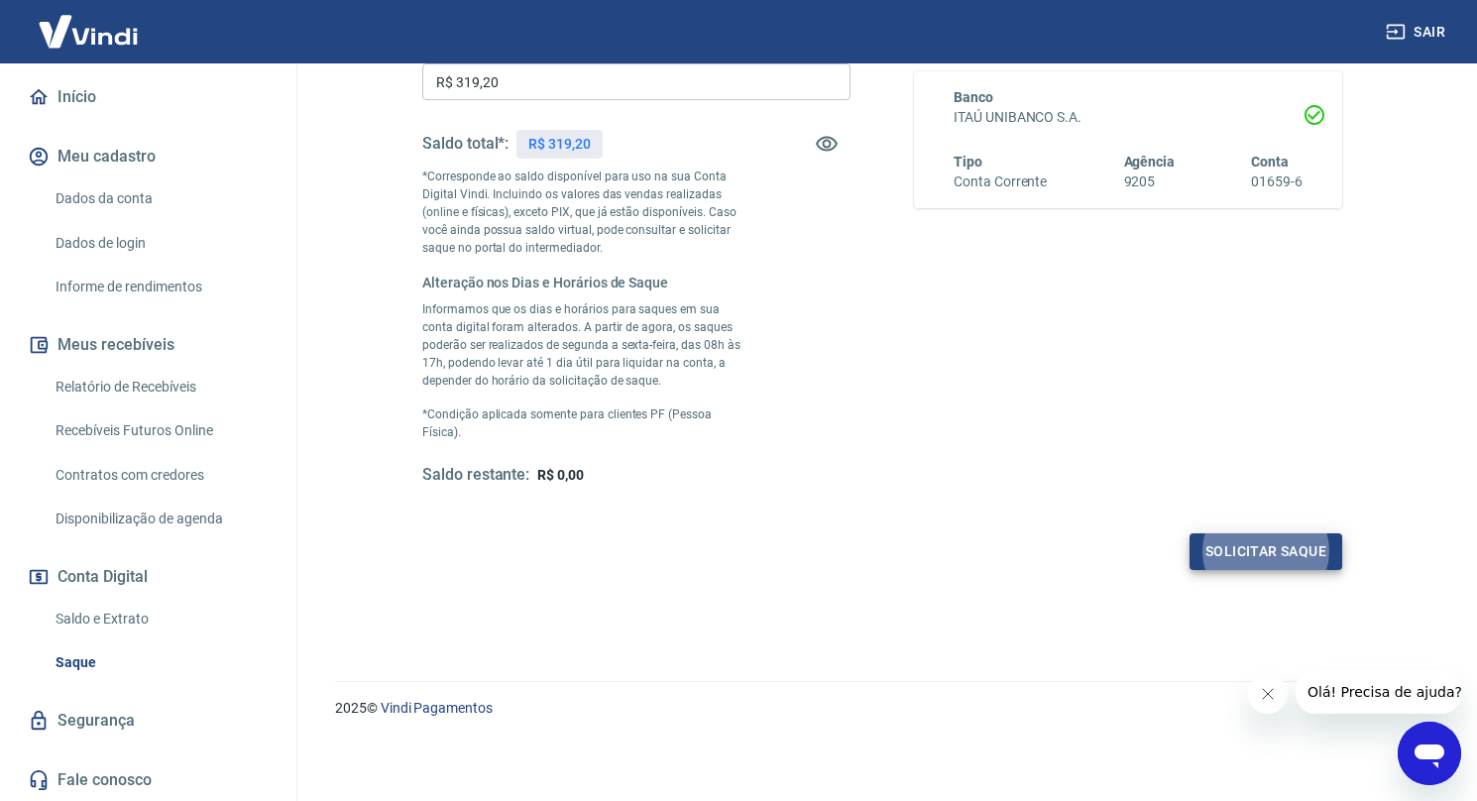
click at [1287, 556] on button "Solicitar saque" at bounding box center [1266, 551] width 153 height 37
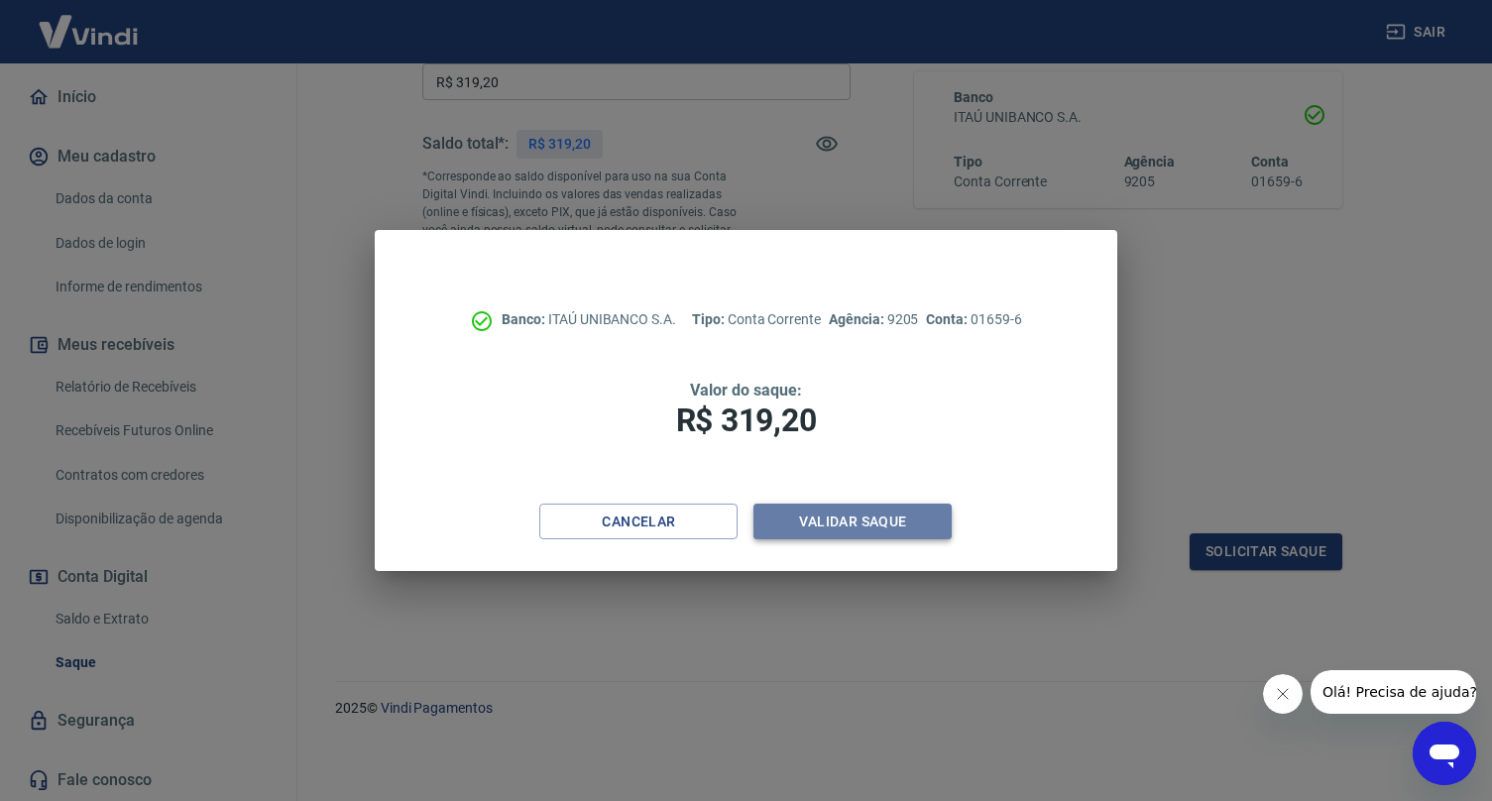
click at [861, 524] on button "Validar saque" at bounding box center [852, 522] width 198 height 37
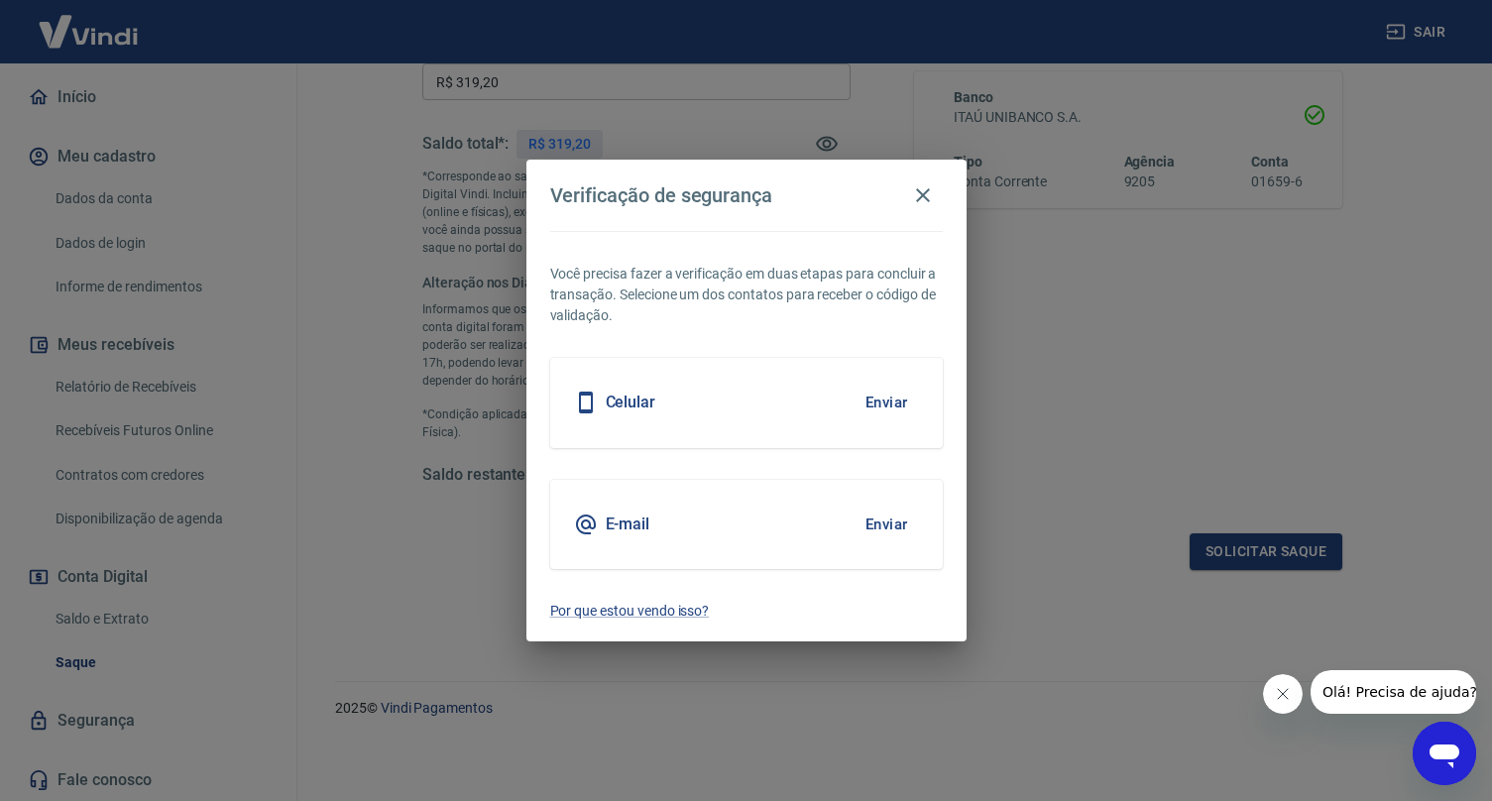
click at [897, 529] on button "Enviar" at bounding box center [887, 525] width 64 height 42
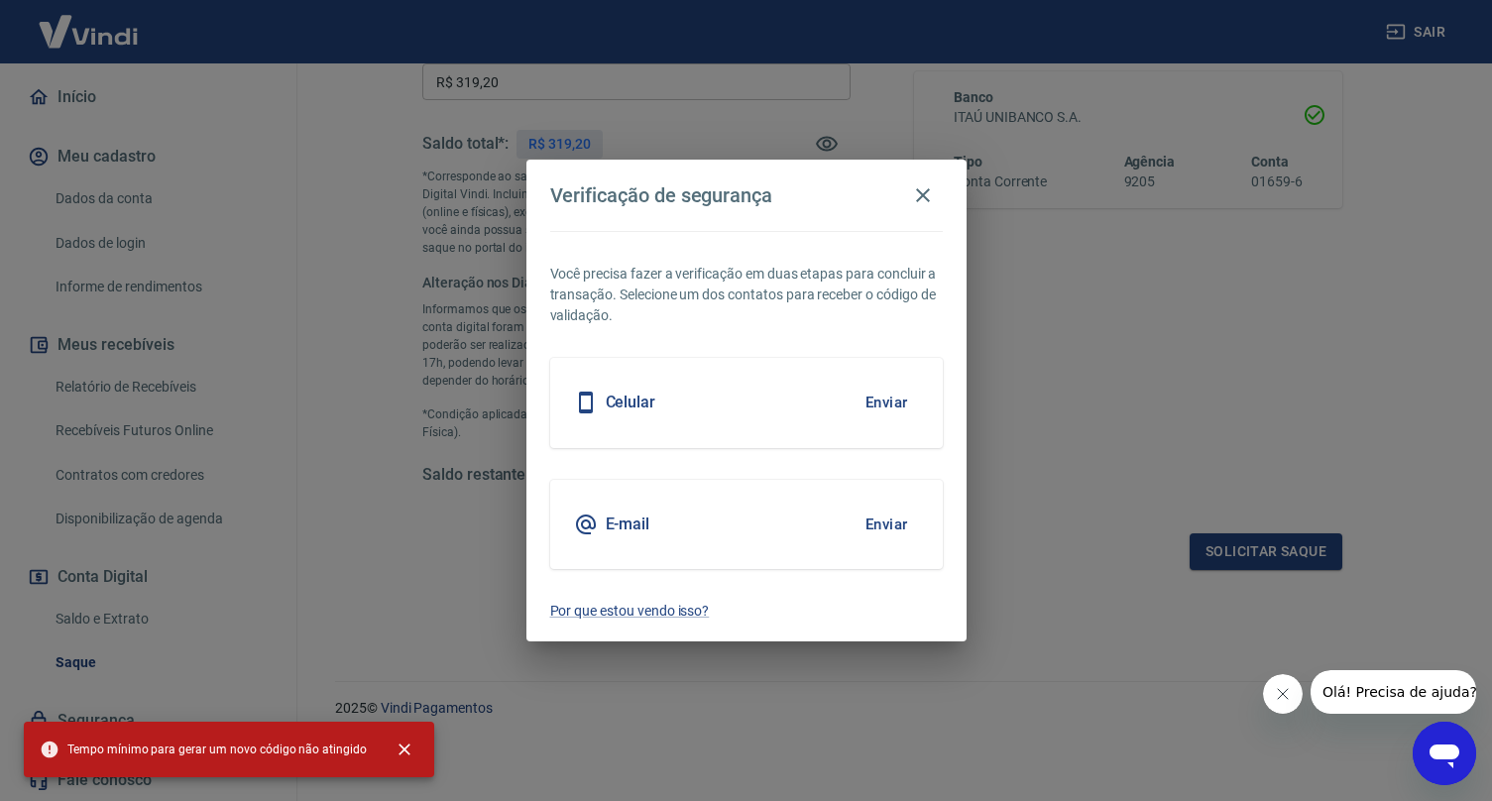
click at [624, 525] on h5 "E-mail" at bounding box center [628, 525] width 45 height 20
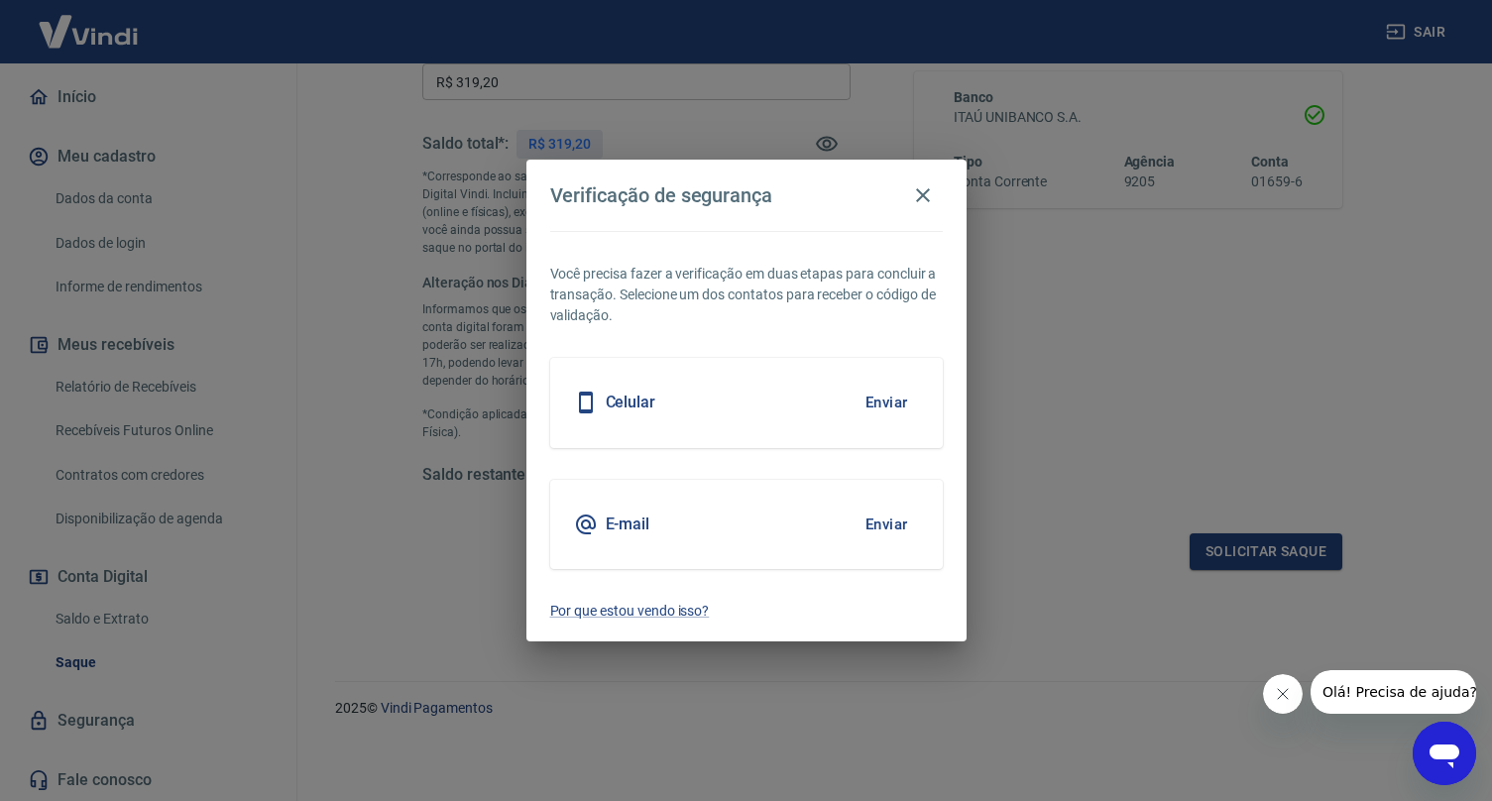
click at [882, 522] on button "Enviar" at bounding box center [887, 525] width 64 height 42
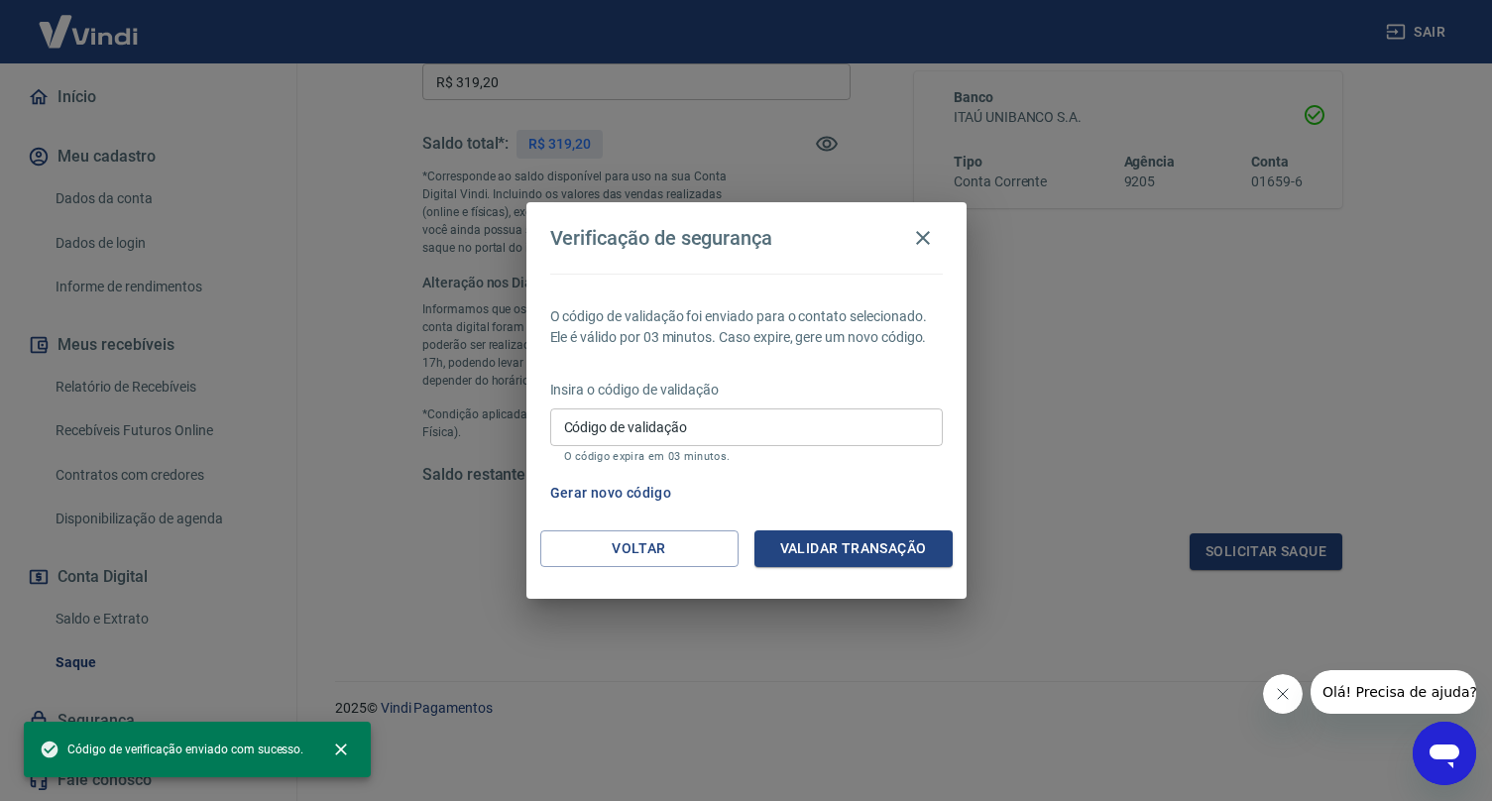
click at [768, 432] on input "Código de validação" at bounding box center [746, 426] width 393 height 37
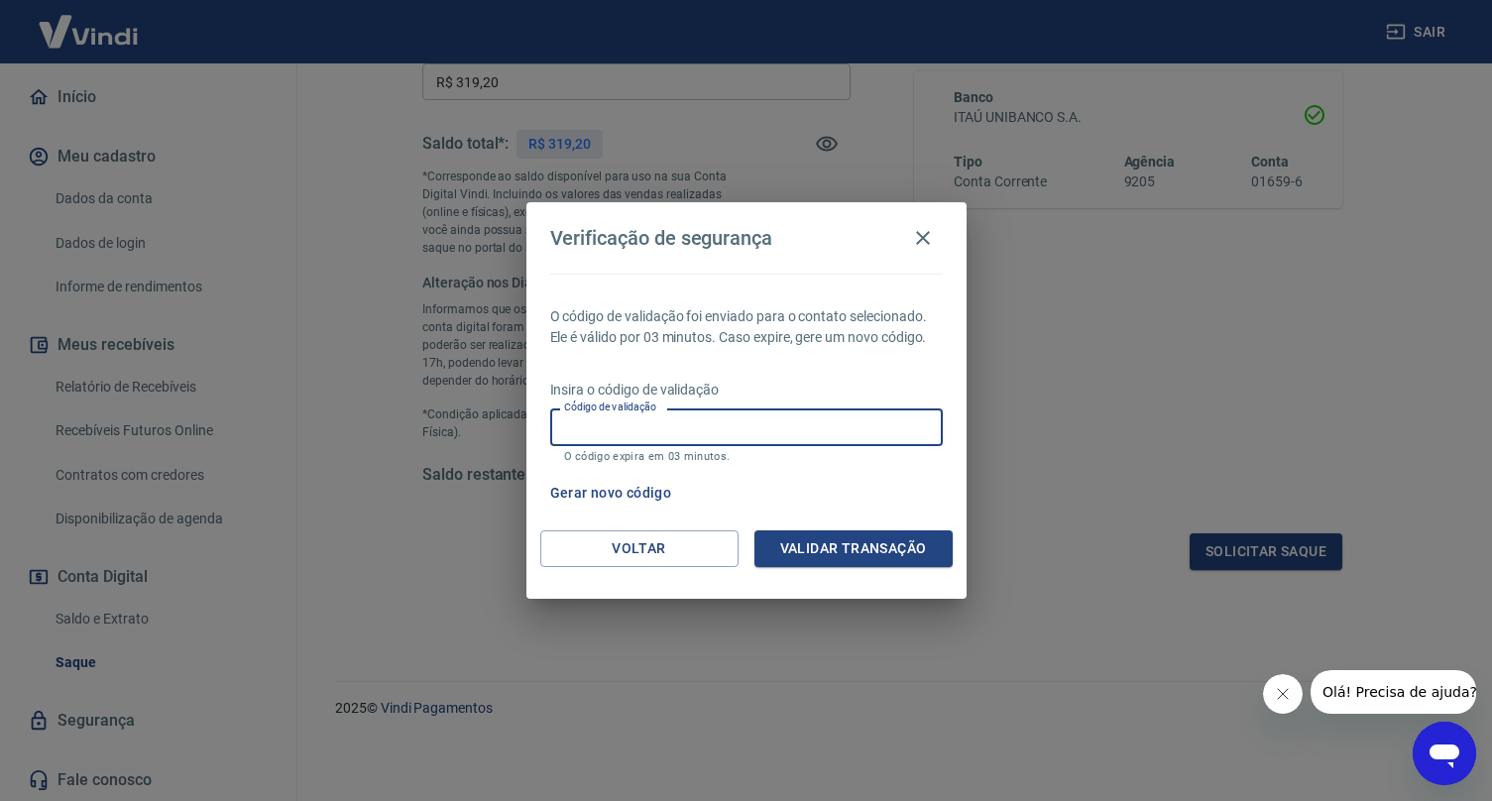
paste input "682829"
type input "682829"
click at [851, 550] on button "Validar transação" at bounding box center [853, 548] width 198 height 37
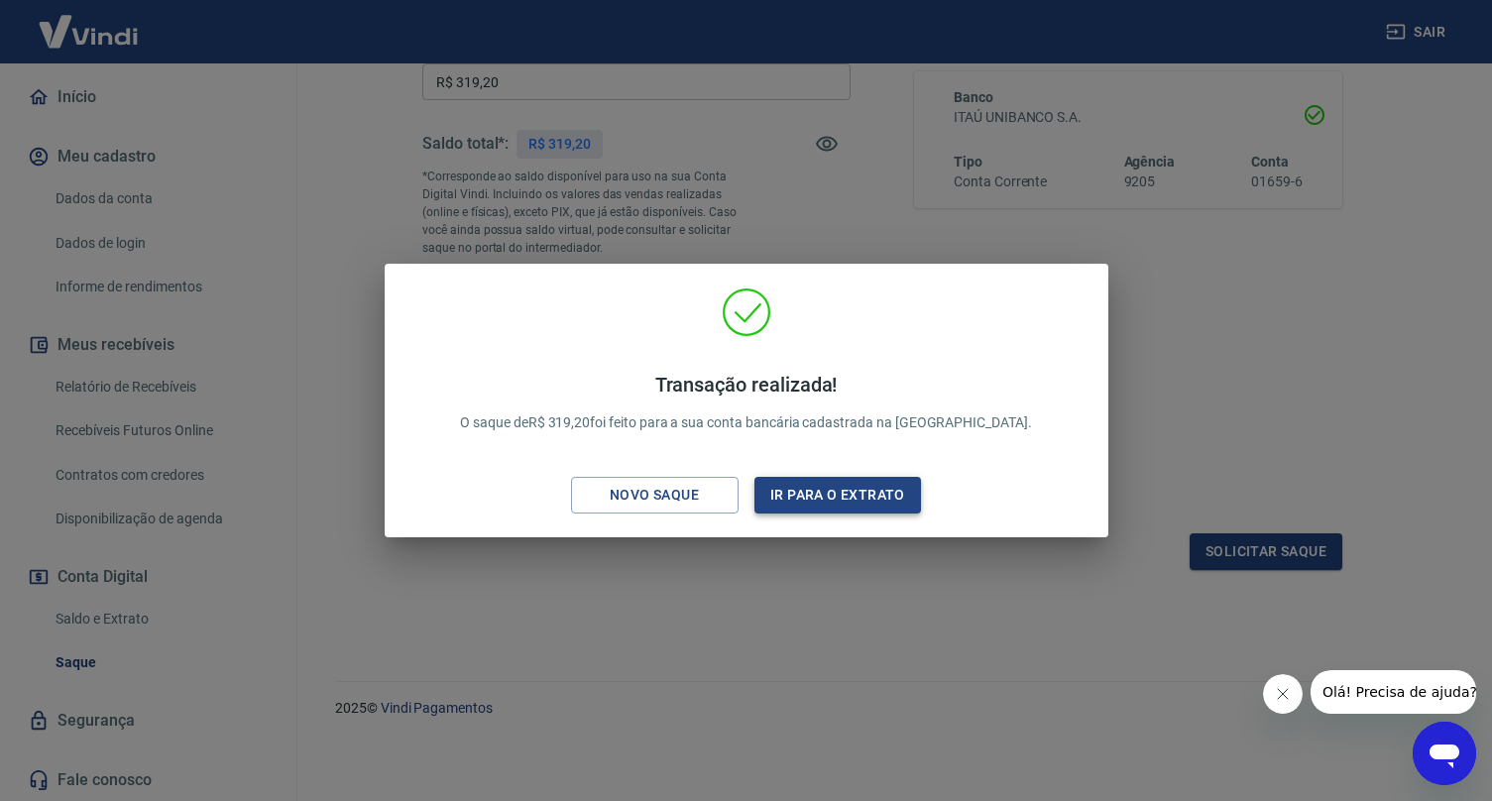
click at [840, 496] on button "Ir para o extrato" at bounding box center [838, 495] width 168 height 37
